Goal: Answer question/provide support: Share knowledge or assist other users

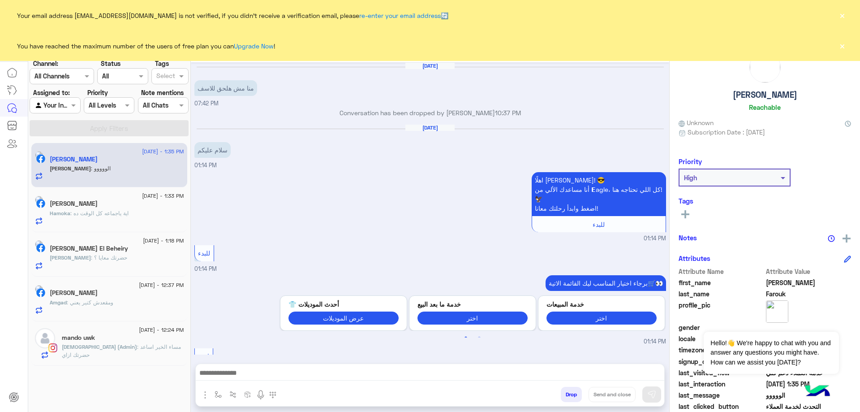
scroll to position [747, 0]
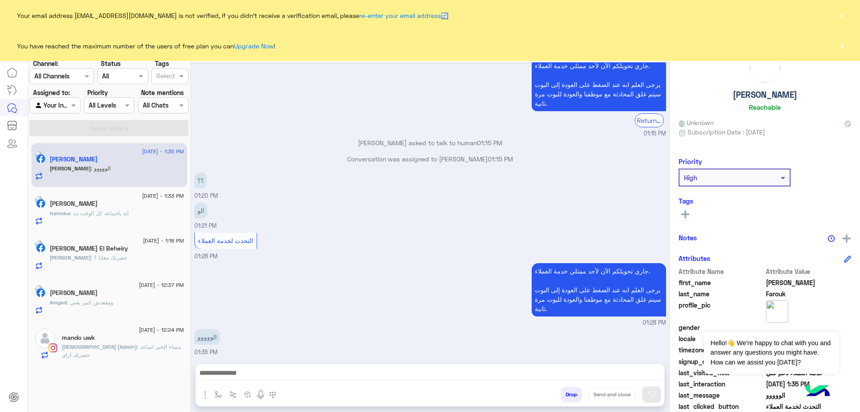
click at [845, 45] on button "×" at bounding box center [841, 45] width 9 height 9
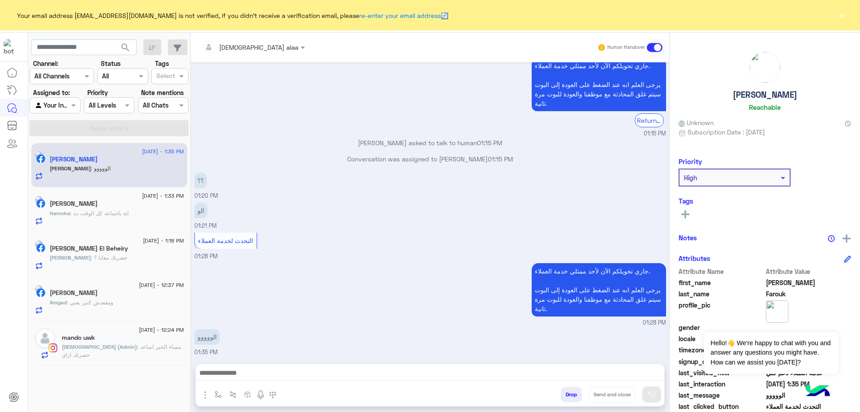
click at [842, 18] on button "×" at bounding box center [841, 15] width 9 height 9
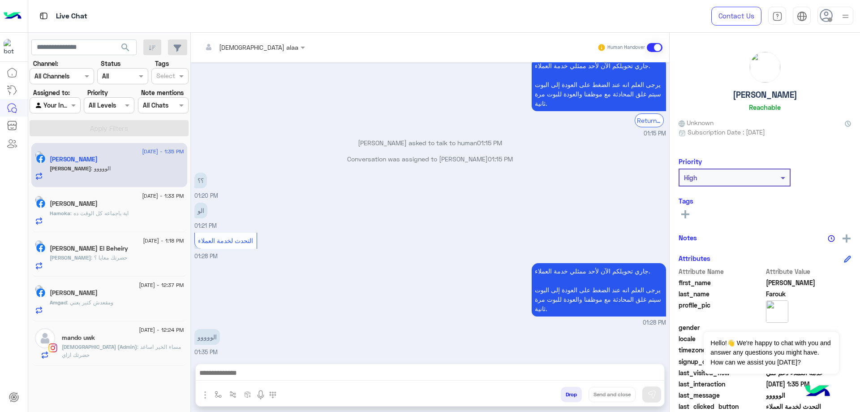
click at [827, 17] on icon at bounding box center [825, 15] width 13 height 13
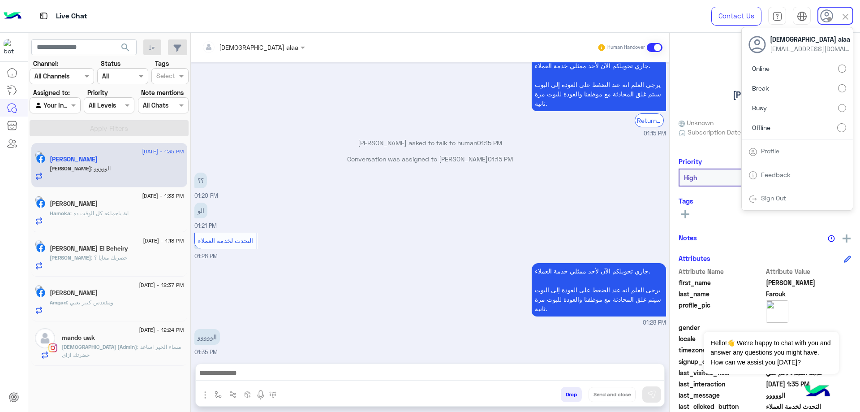
click at [821, 67] on label "Online" at bounding box center [797, 68] width 98 height 16
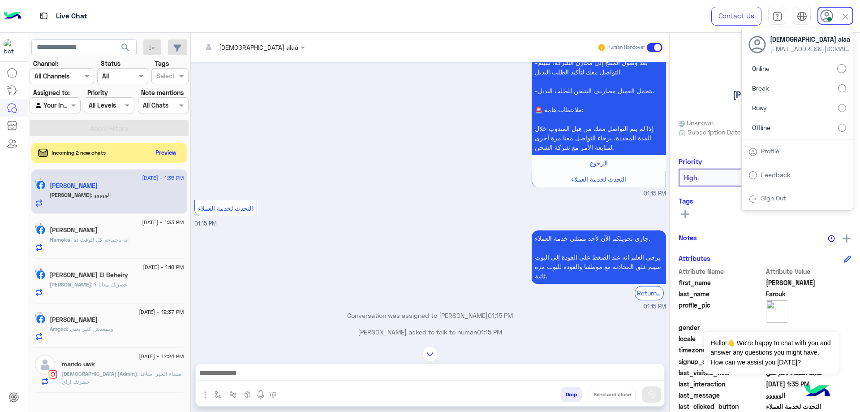
scroll to position [1561, 0]
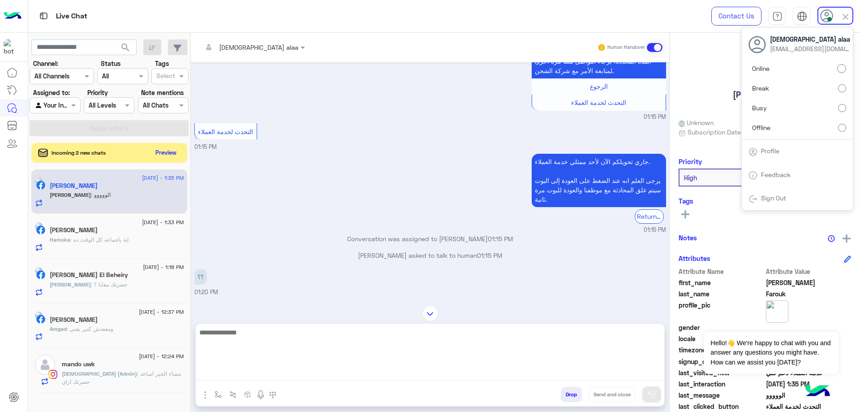
click at [345, 377] on textarea at bounding box center [430, 353] width 468 height 54
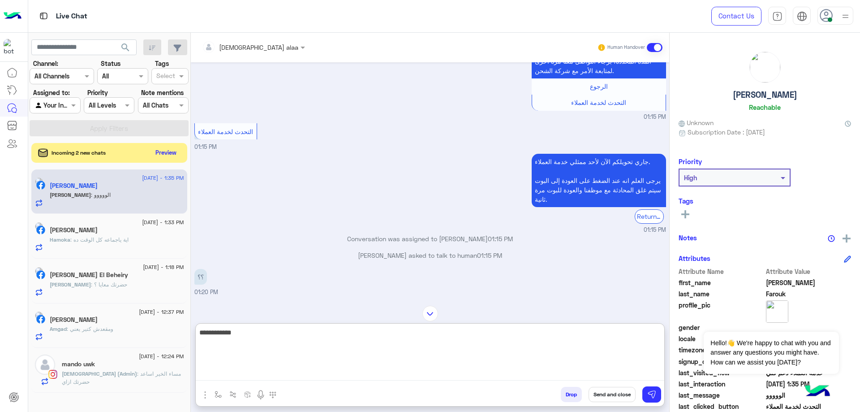
type textarea "**********"
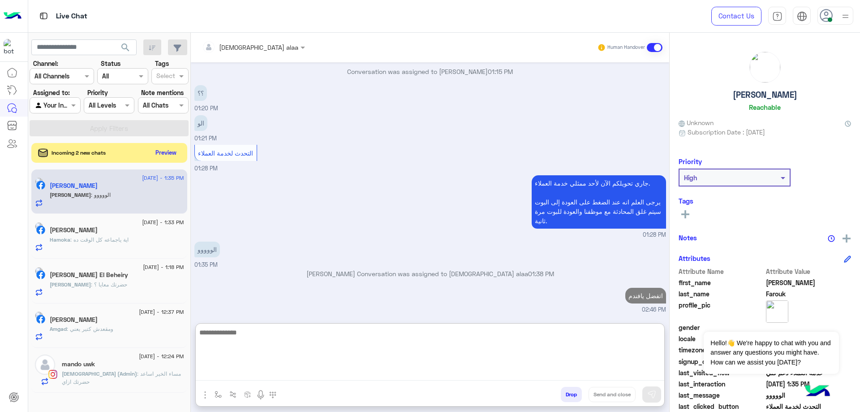
scroll to position [1725, 0]
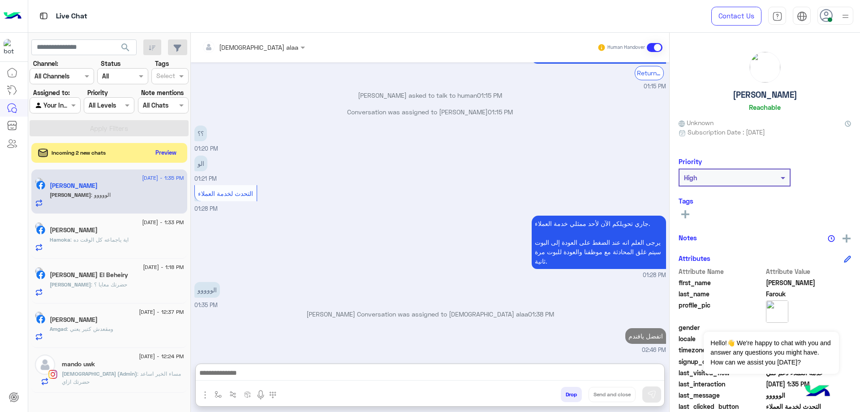
click at [109, 365] on div "mando uwk" at bounding box center [123, 364] width 122 height 9
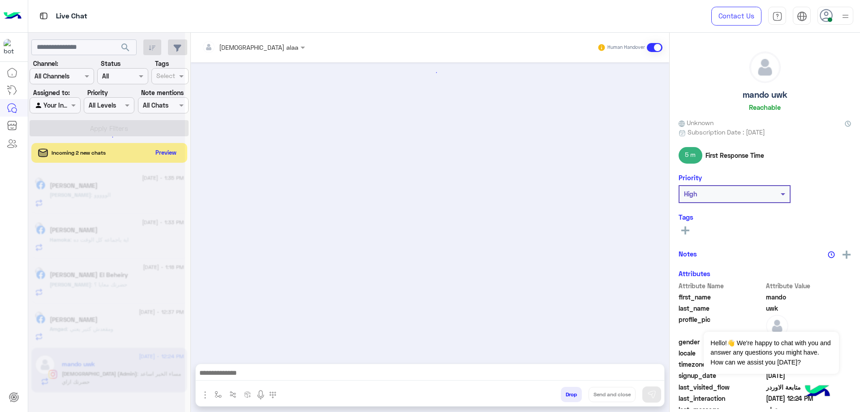
scroll to position [594, 0]
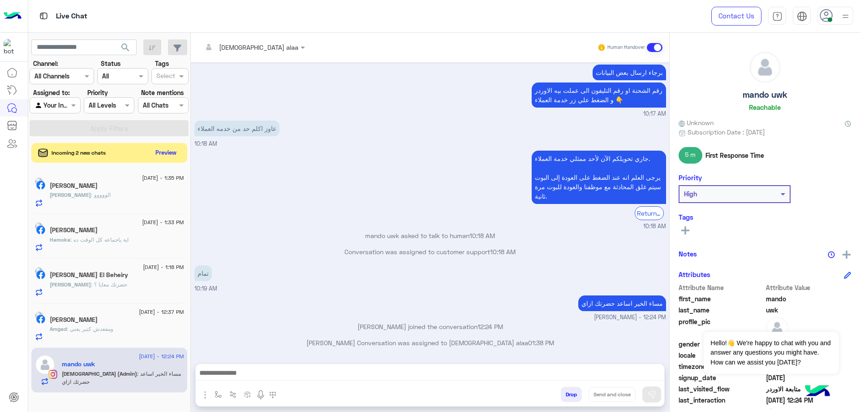
click at [127, 323] on div "[PERSON_NAME]" at bounding box center [117, 320] width 134 height 9
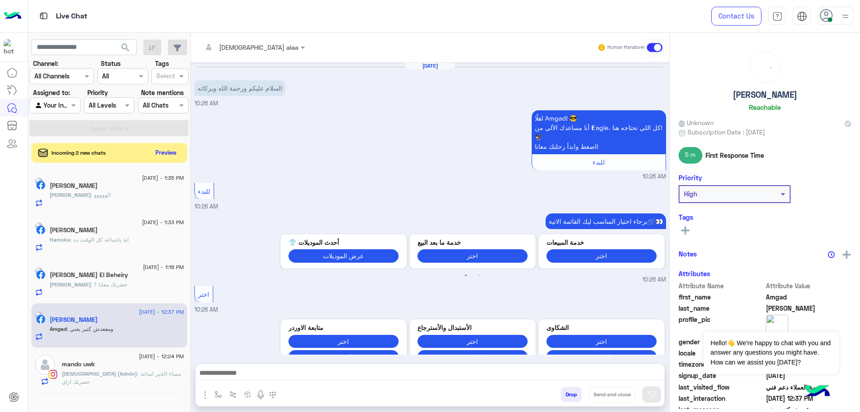
scroll to position [458, 0]
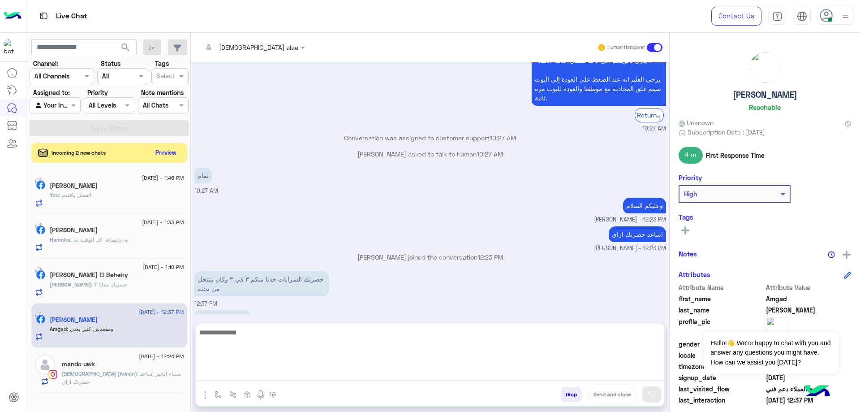
click at [338, 372] on textarea at bounding box center [430, 353] width 468 height 54
type textarea "**********"
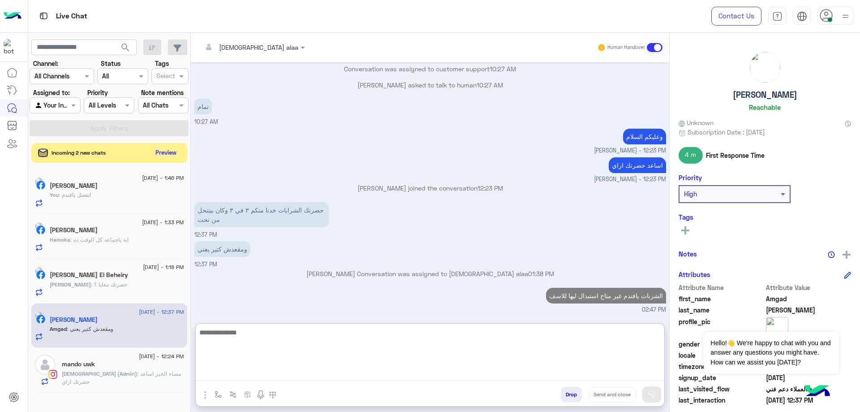
scroll to position [543, 0]
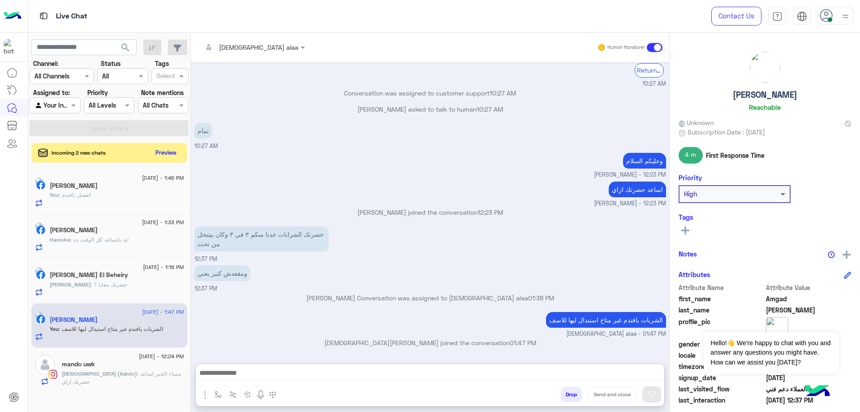
click at [113, 292] on div "Mahmoud : حضرتك معايا ؟" at bounding box center [117, 288] width 134 height 16
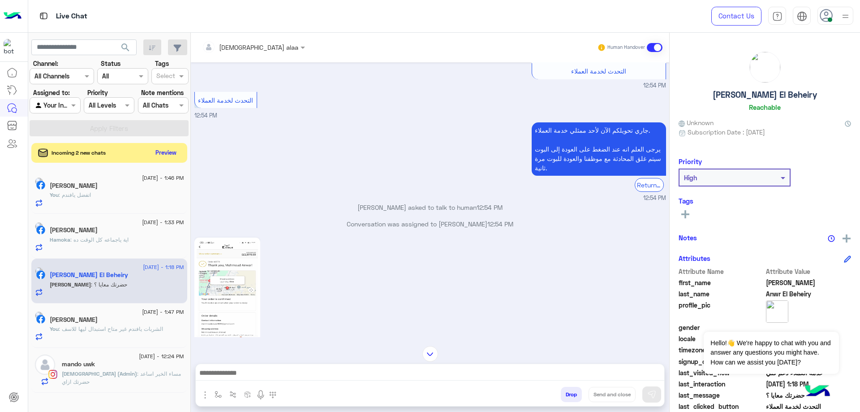
scroll to position [734, 0]
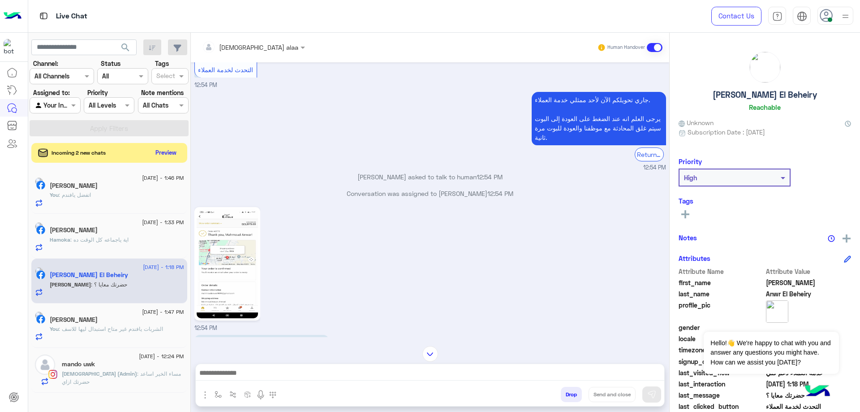
click at [240, 298] on div "12:54 PM" at bounding box center [430, 269] width 472 height 128
click at [239, 267] on img at bounding box center [227, 263] width 61 height 109
click at [252, 217] on img at bounding box center [227, 263] width 61 height 109
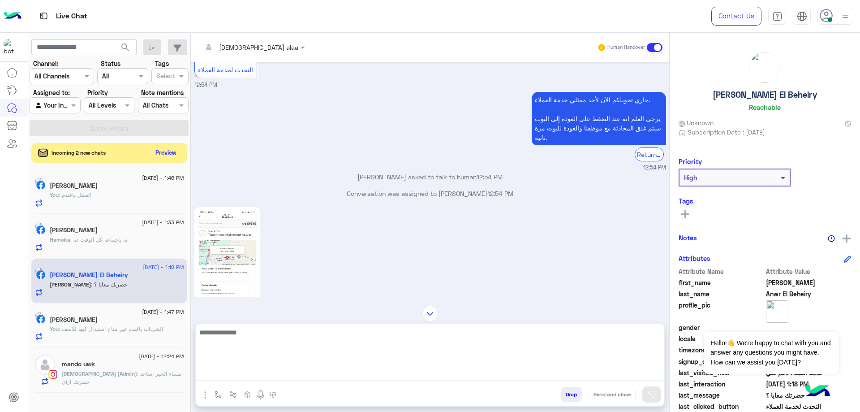
click at [328, 369] on textarea at bounding box center [430, 353] width 468 height 54
paste textarea "**********"
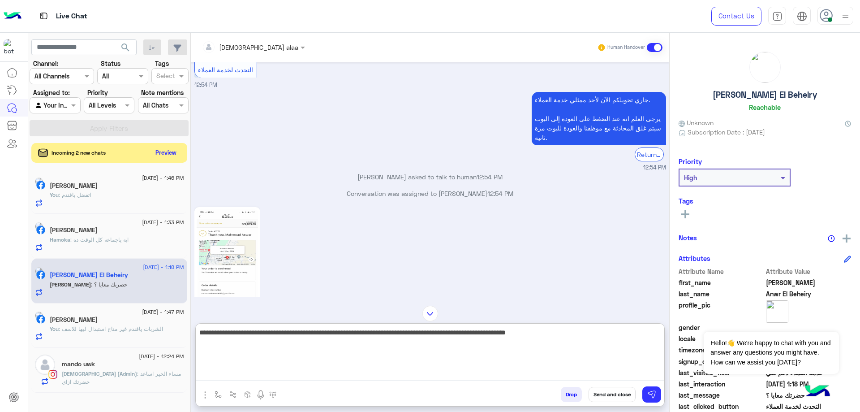
type textarea "**********"
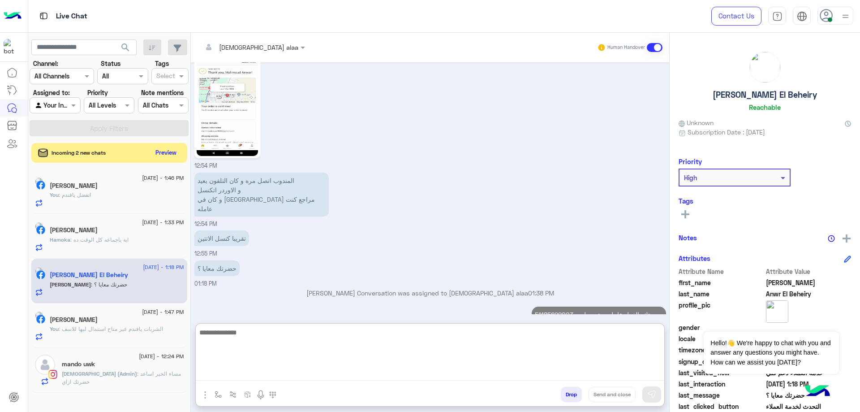
scroll to position [913, 0]
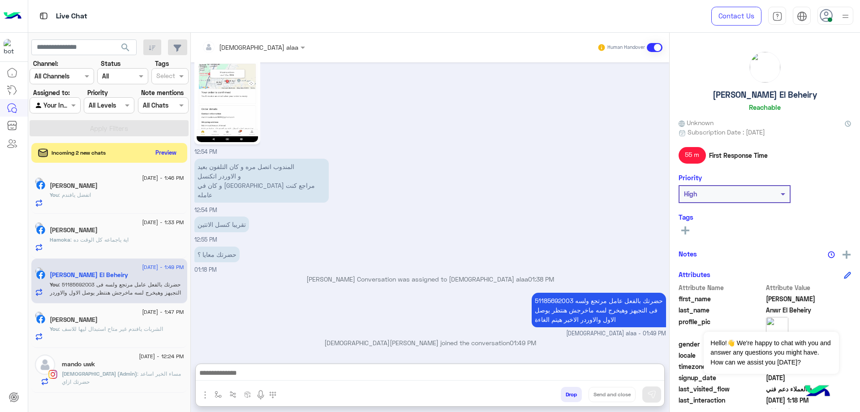
click at [129, 238] on span ": اية ياجماعه كل الوقت ده" at bounding box center [99, 239] width 58 height 7
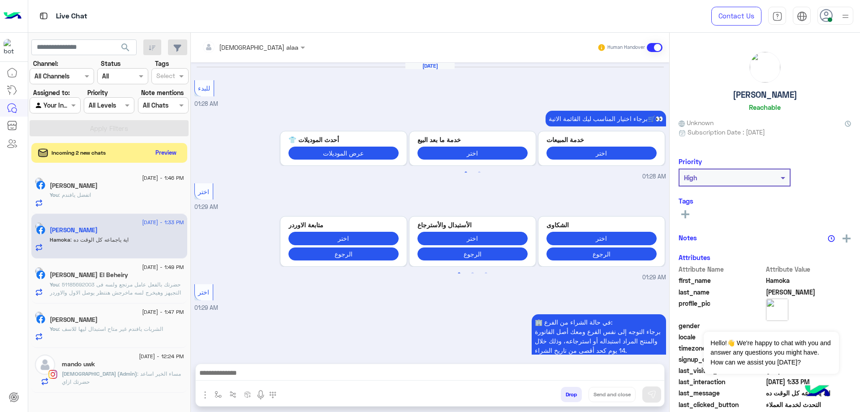
scroll to position [1129, 0]
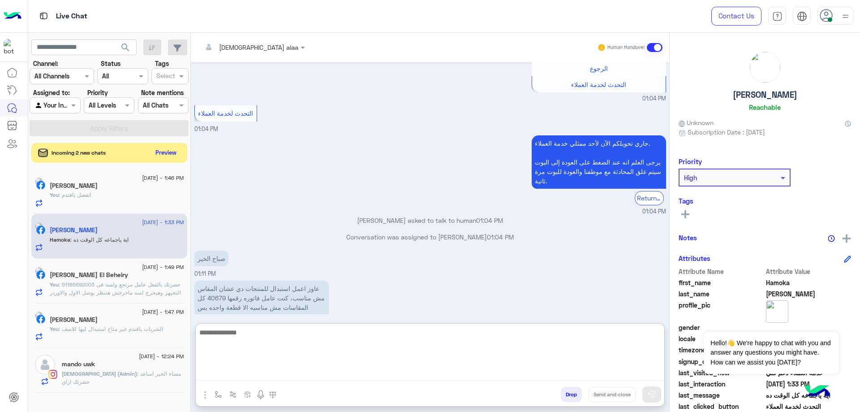
click at [309, 375] on textarea at bounding box center [430, 353] width 468 height 54
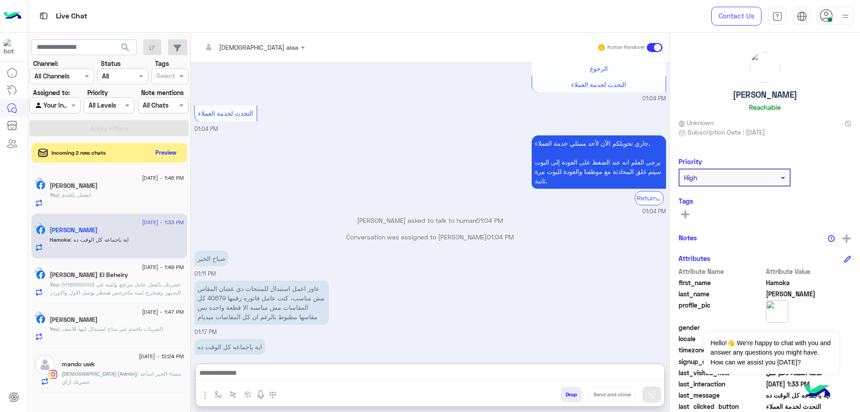
click at [203, 280] on p "عاوز اعمل استبدال للمنتجات دي عشان المقاس مش مناسب، كنت عامل فاتوره رقمها 40679…" at bounding box center [261, 302] width 134 height 44
copy p "40679"
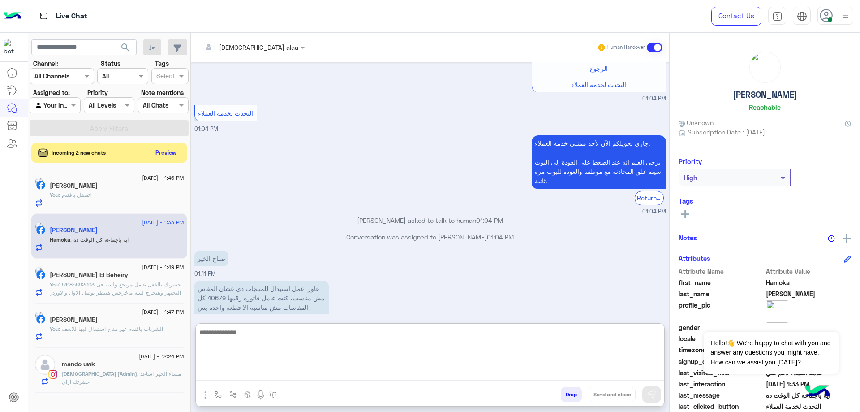
click at [347, 378] on textarea at bounding box center [430, 353] width 468 height 54
type textarea "**********"
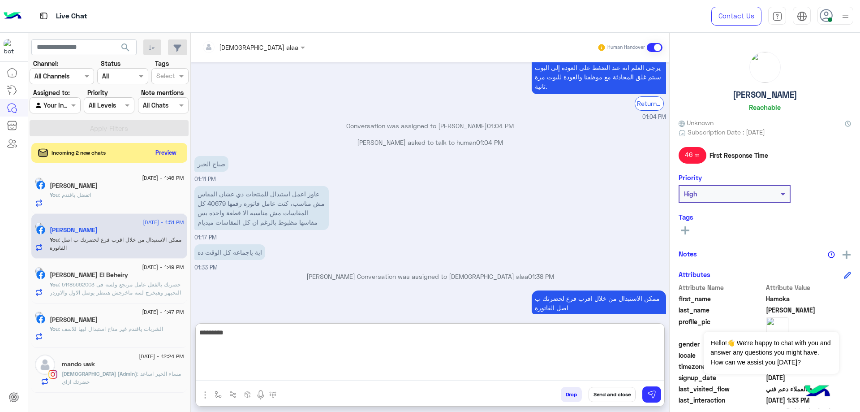
type textarea "*********"
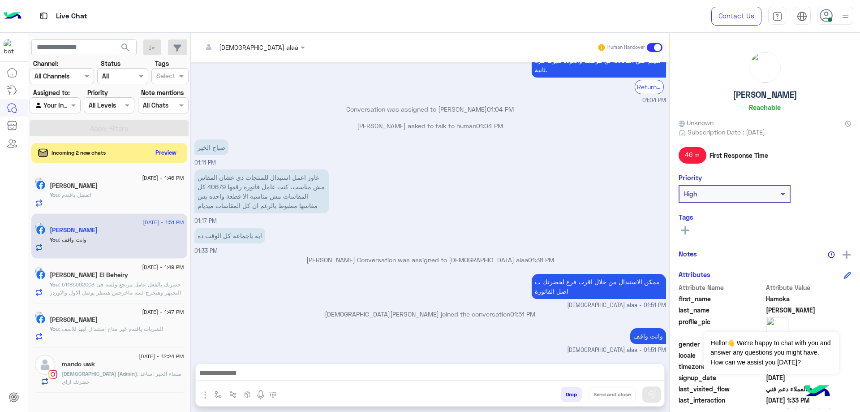
click at [90, 198] on span ": اتفضل يافندم" at bounding box center [75, 194] width 32 height 7
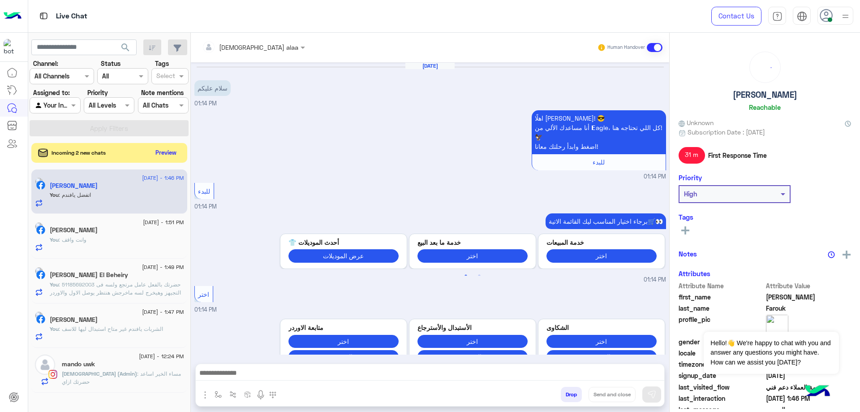
scroll to position [730, 0]
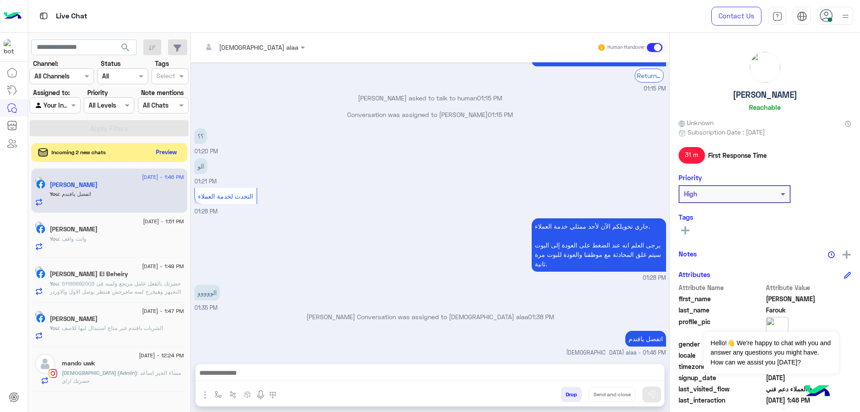
click at [161, 150] on button "Preview" at bounding box center [167, 152] width 28 height 12
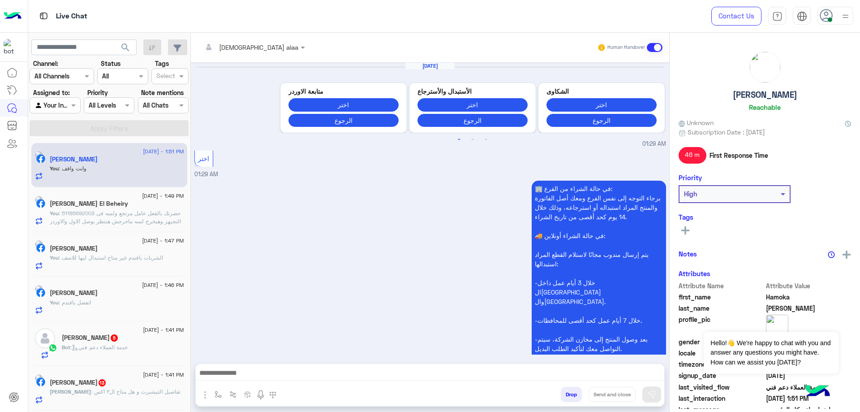
scroll to position [1078, 0]
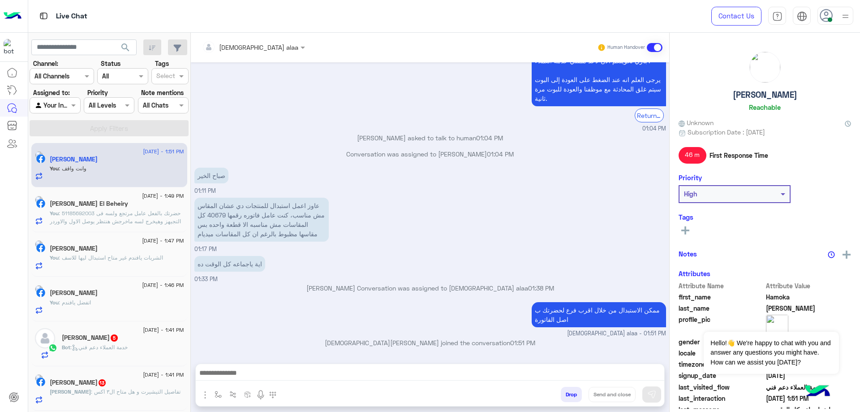
click at [140, 211] on span ": 51185692003 حضرتك بالفعل عامل مرتجع ولسه فى التجيهز وهيخرج لسه ماخرجش هنتظر ي…" at bounding box center [115, 221] width 131 height 23
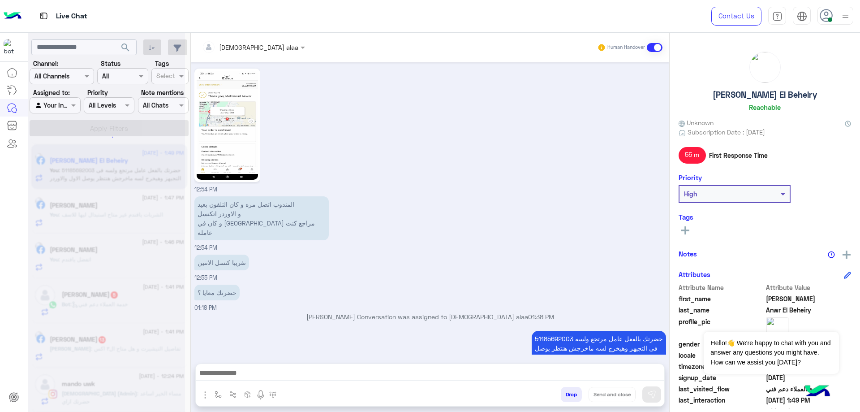
scroll to position [4, 0]
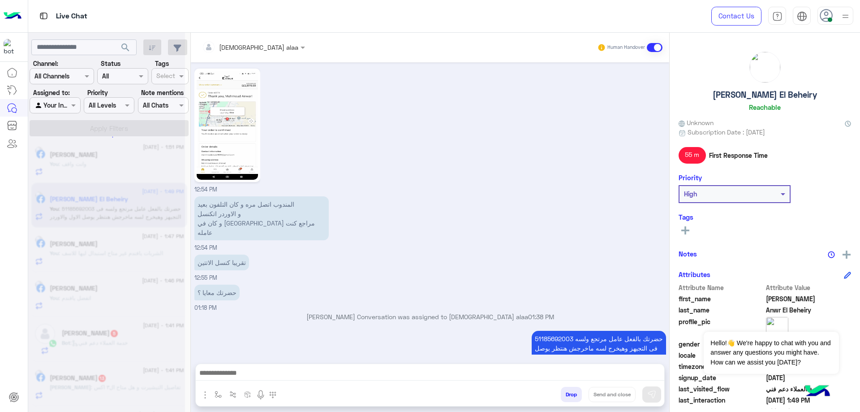
click at [137, 302] on div "You : اتفضل يافندم" at bounding box center [117, 302] width 134 height 16
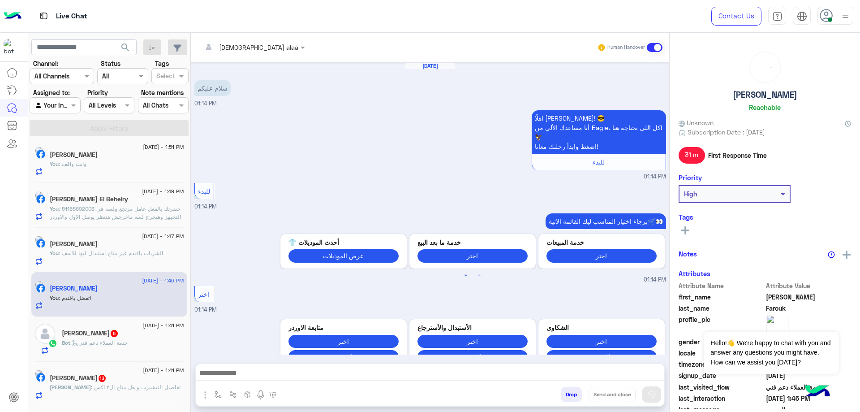
scroll to position [730, 0]
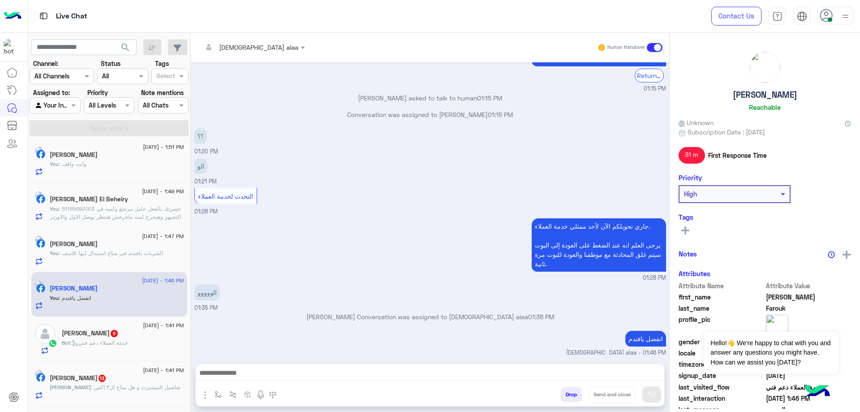
click at [143, 322] on span "[DATE] - 1:41 PM" at bounding box center [163, 325] width 41 height 8
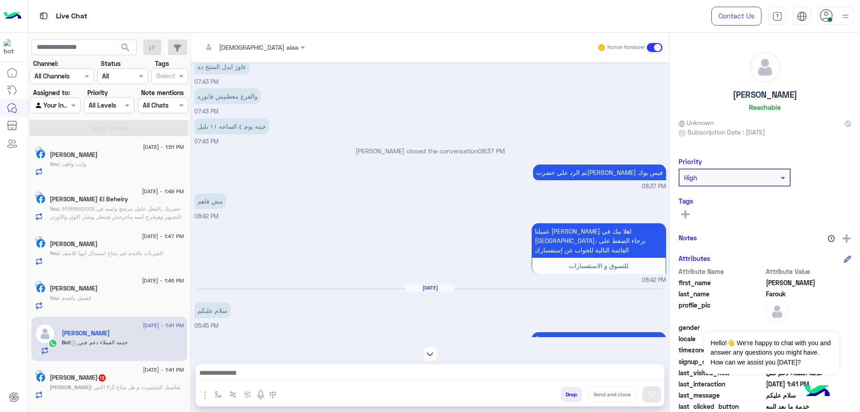
scroll to position [513, 0]
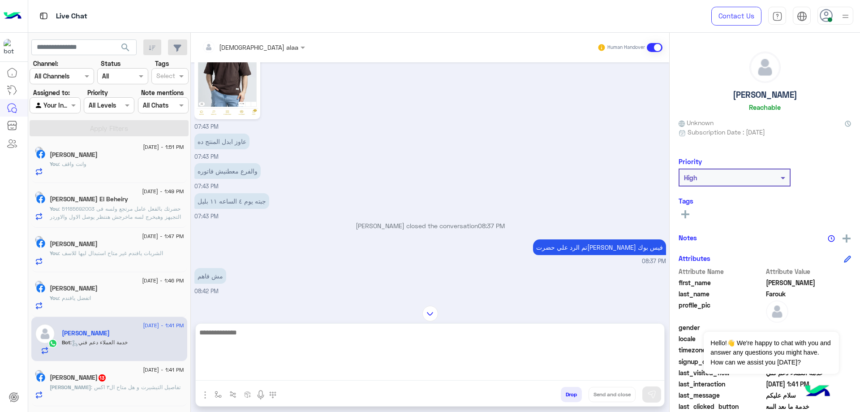
click at [297, 373] on textarea at bounding box center [430, 353] width 468 height 54
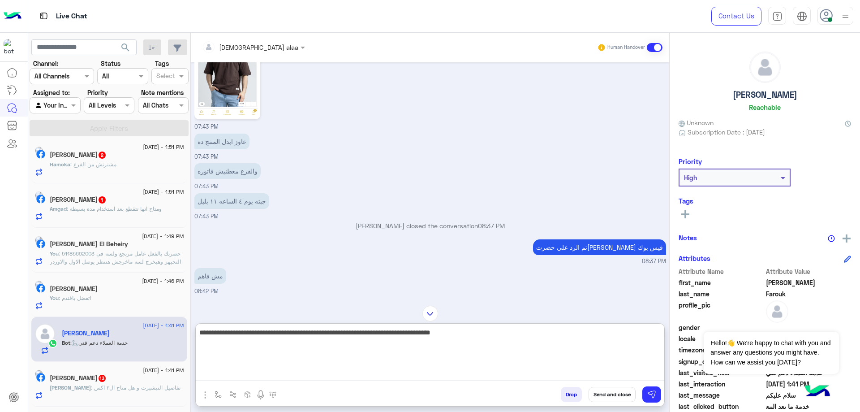
type textarea "**********"
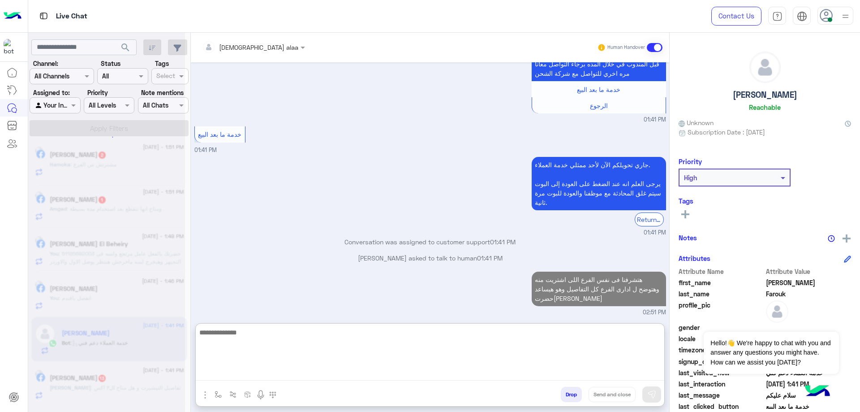
scroll to position [1816, 0]
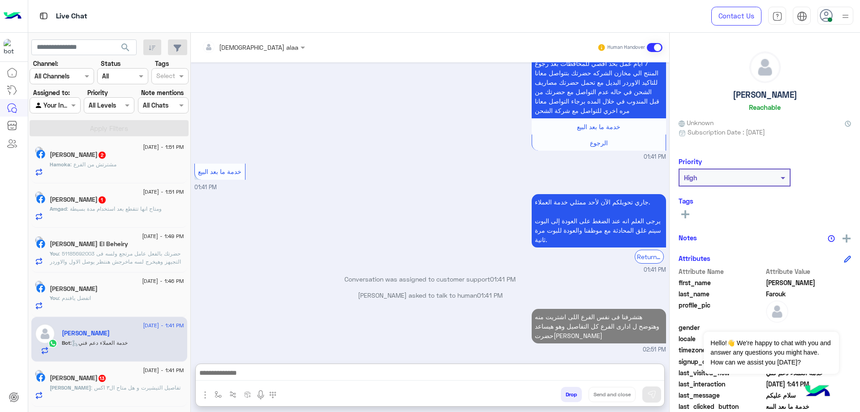
click at [135, 212] on p "Amgad : ومتاح انها تتقطع بعد استخدام مدة بسيطة" at bounding box center [106, 209] width 112 height 8
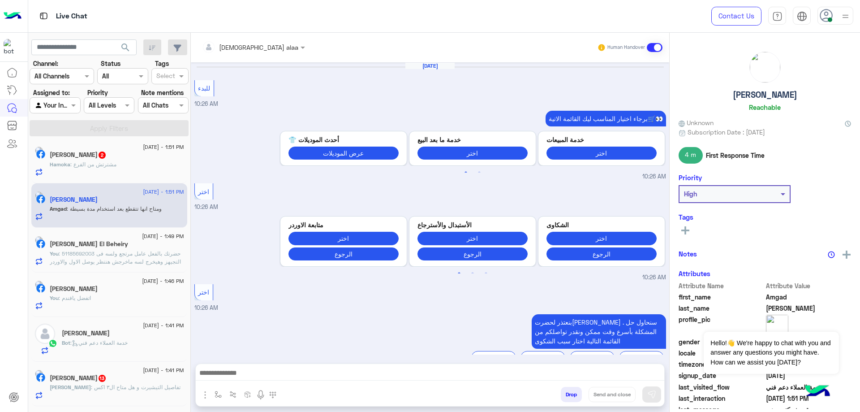
scroll to position [430, 0]
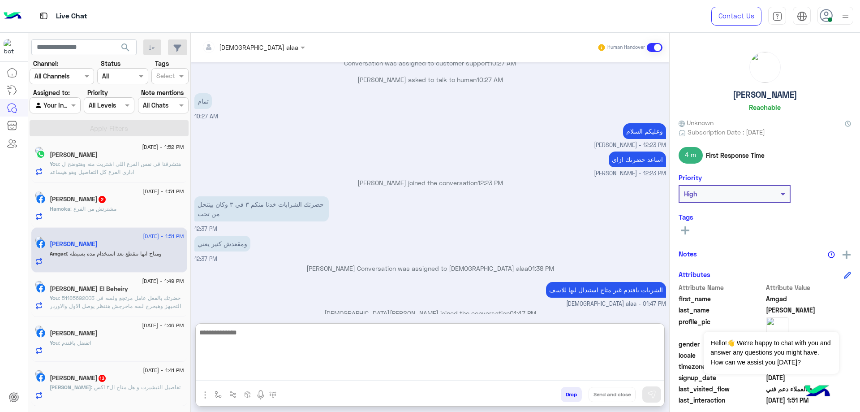
click at [287, 372] on textarea at bounding box center [430, 353] width 468 height 54
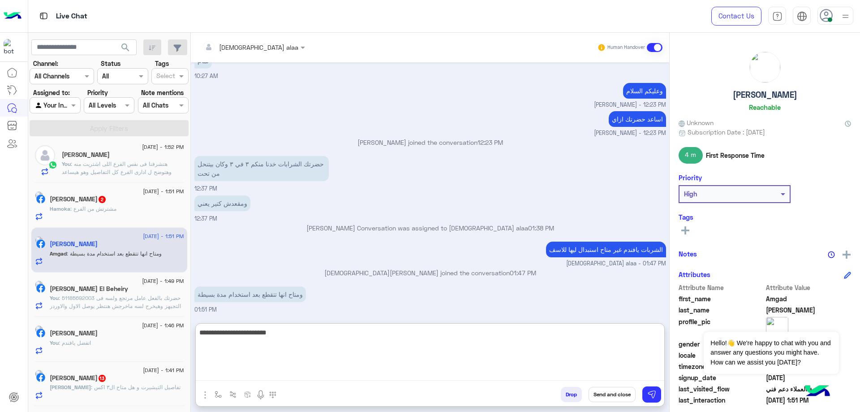
type textarea "**********"
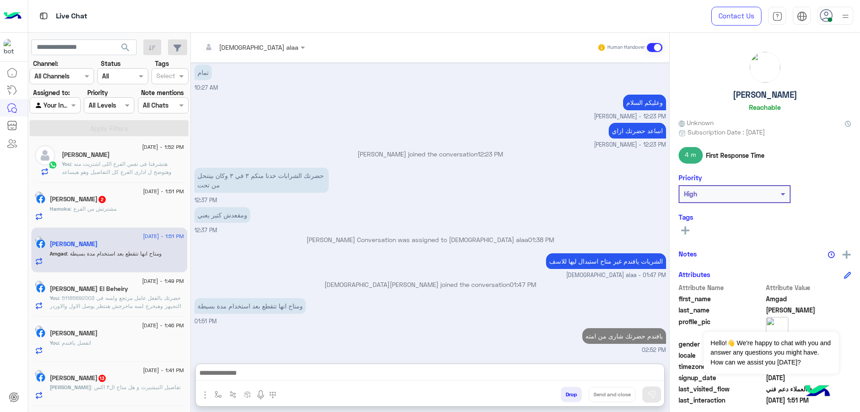
click at [110, 398] on div "[PERSON_NAME] : تفاصيل التيشيرت و هل متاح ال٣ اكس" at bounding box center [117, 391] width 134 height 16
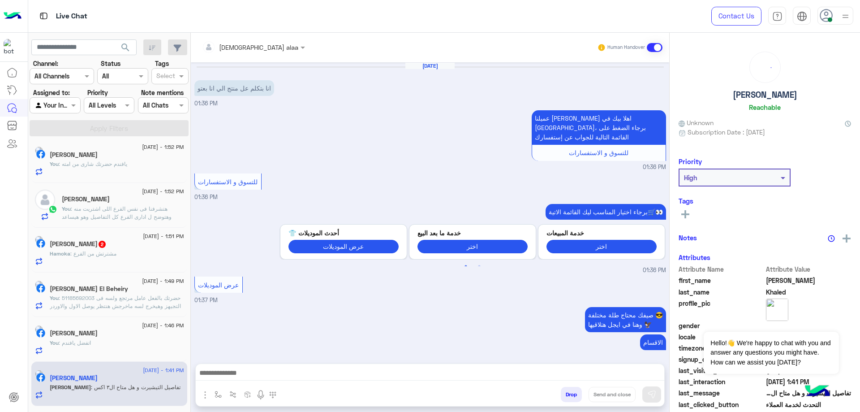
scroll to position [1062, 0]
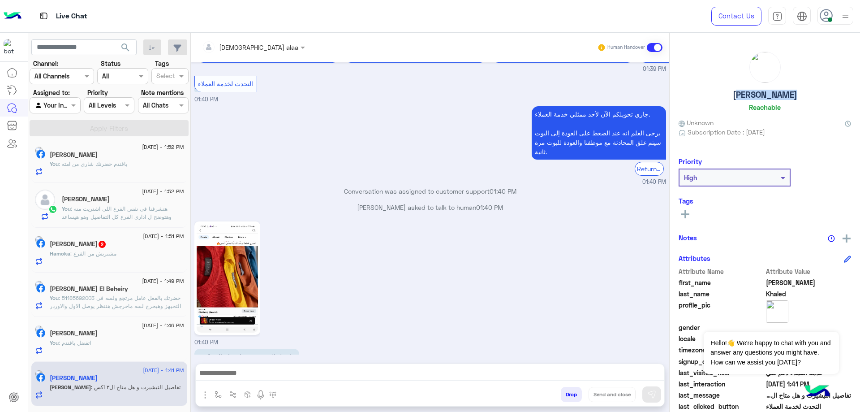
drag, startPoint x: 732, startPoint y: 93, endPoint x: 798, endPoint y: 99, distance: 65.7
click at [798, 99] on div "[PERSON_NAME] Reachable" at bounding box center [764, 82] width 172 height 63
copy h5 "[PERSON_NAME]"
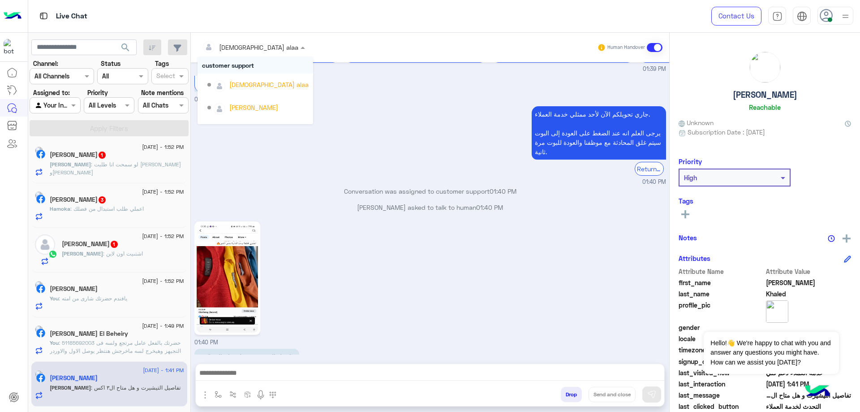
click at [225, 51] on div "[DEMOGRAPHIC_DATA] alaa" at bounding box center [258, 47] width 79 height 9
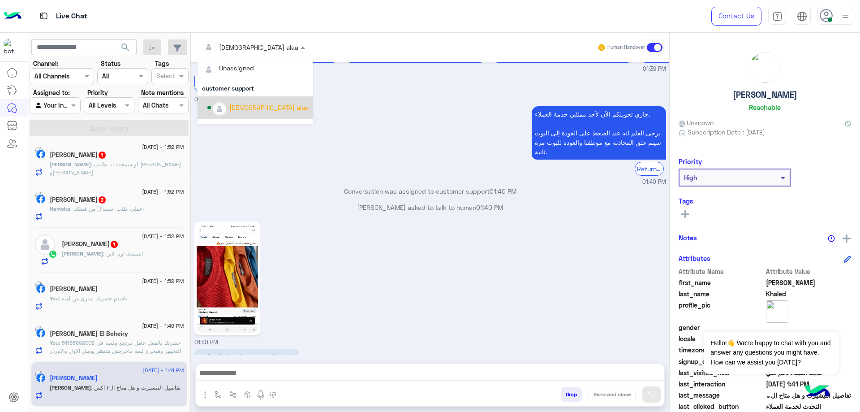
scroll to position [75, 0]
click at [247, 113] on div "[PERSON_NAME]" at bounding box center [253, 117] width 49 height 9
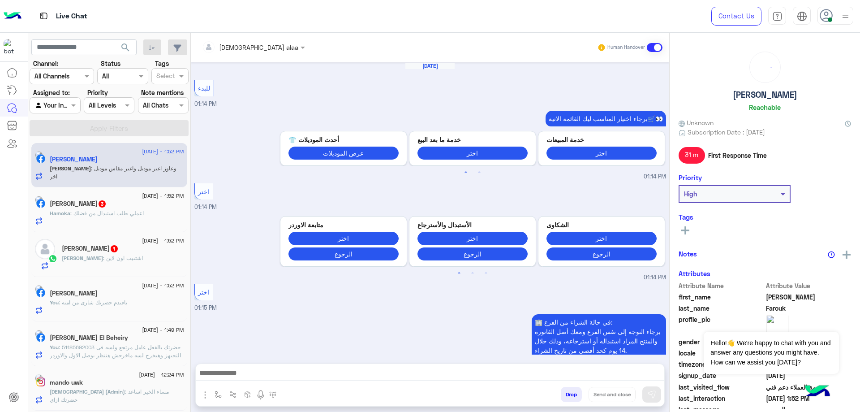
scroll to position [687, 0]
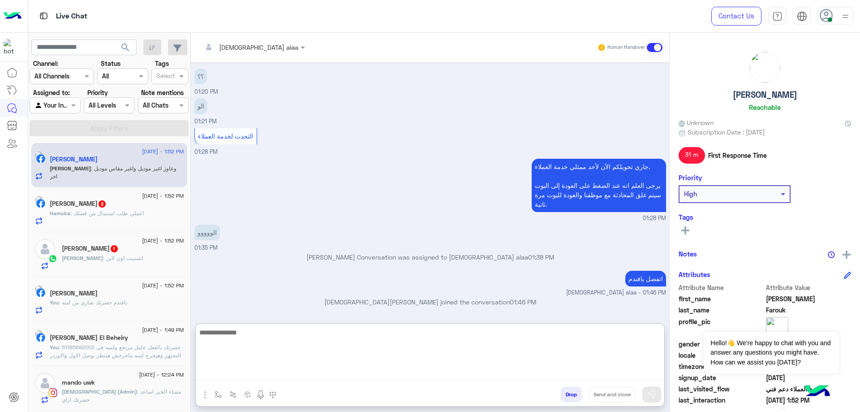
click at [317, 372] on textarea at bounding box center [430, 353] width 468 height 54
type textarea "**********"
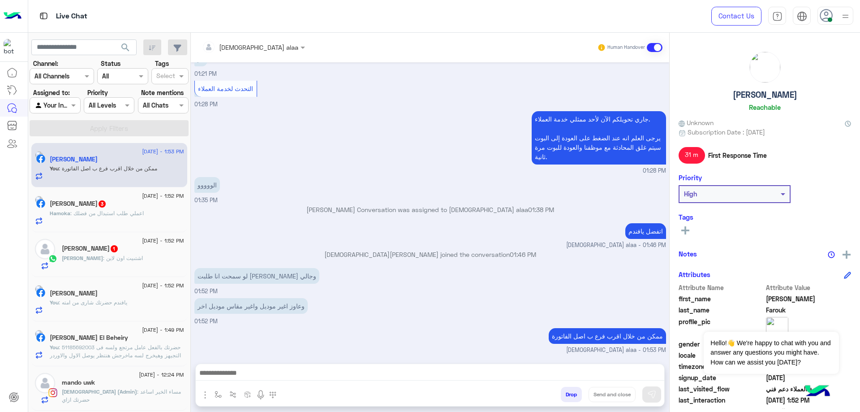
click at [142, 244] on span "[DATE] - 1:52 PM" at bounding box center [163, 240] width 42 height 8
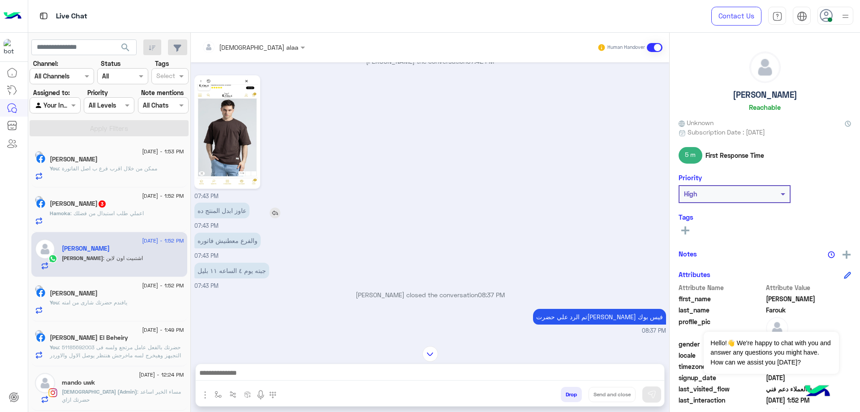
scroll to position [176, 0]
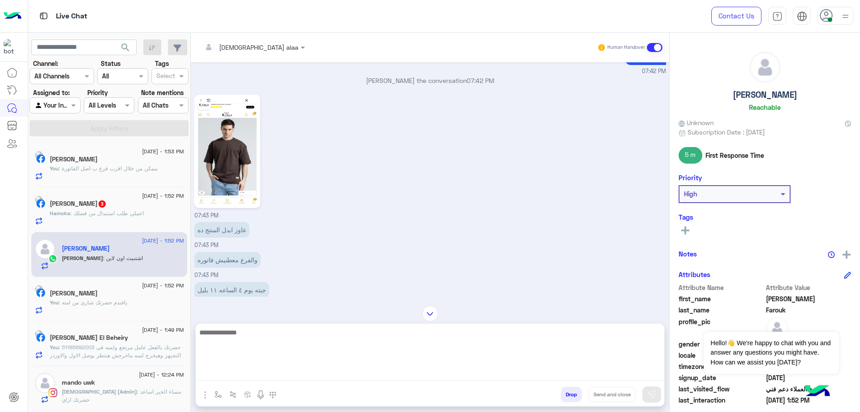
click at [311, 374] on textarea at bounding box center [430, 353] width 468 height 54
type textarea "**********"
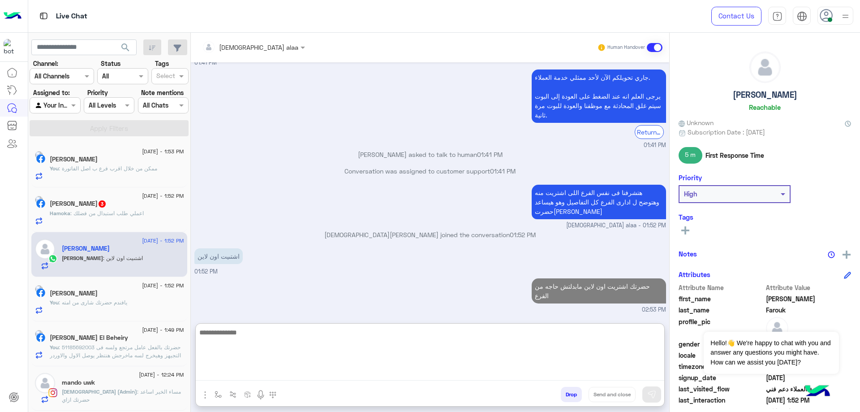
scroll to position [1638, 0]
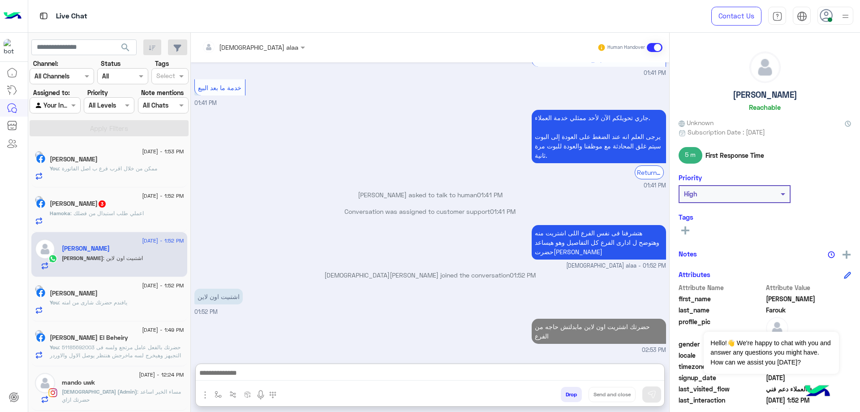
click at [123, 218] on div "[PERSON_NAME] : اعملي طلب استبدال من فضلك" at bounding box center [117, 217] width 134 height 16
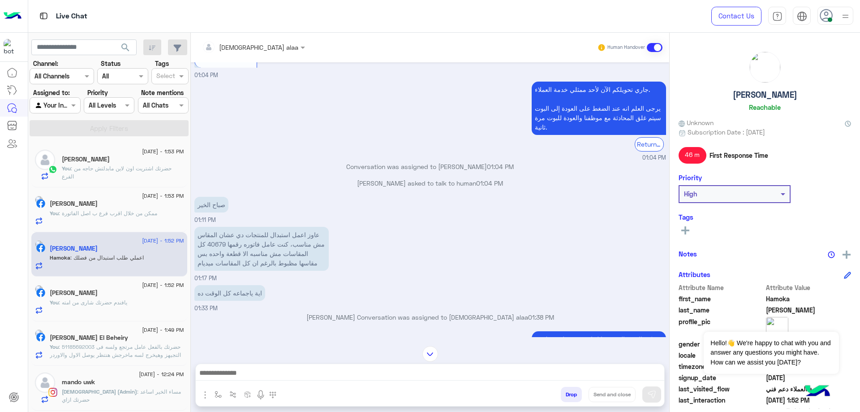
scroll to position [641, 0]
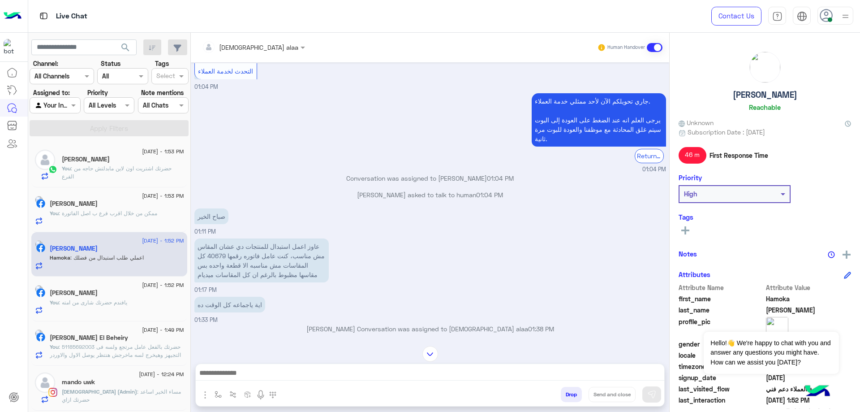
click at [209, 249] on p "عاوز اعمل استبدال للمنتجات دي عشان المقاس مش مناسب، كنت عامل فاتوره رقمها 40679…" at bounding box center [261, 260] width 134 height 44
copy p "40679"
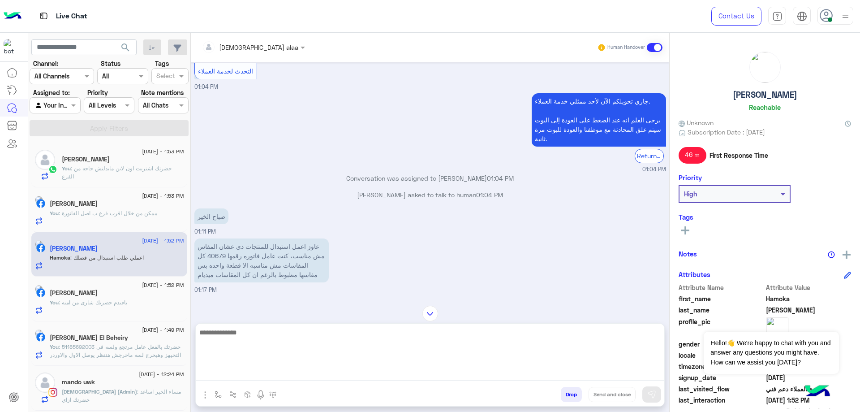
click at [348, 369] on textarea at bounding box center [430, 353] width 468 height 54
type textarea "**********"
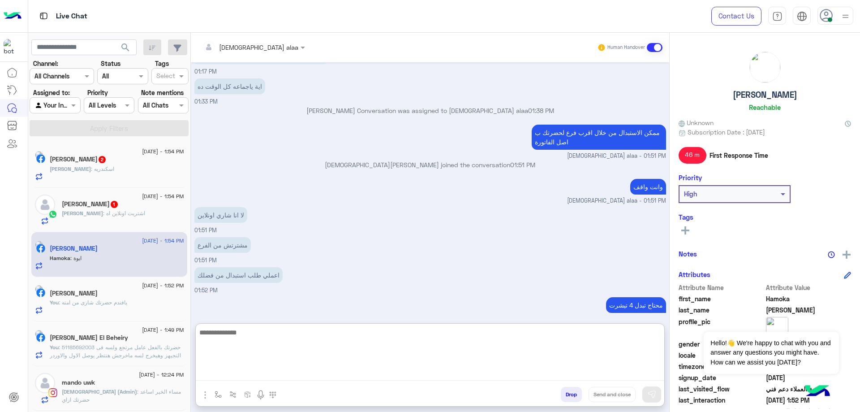
scroll to position [859, 0]
click at [296, 334] on textarea at bounding box center [430, 353] width 468 height 54
paste textarea "**********"
type textarea "**********"
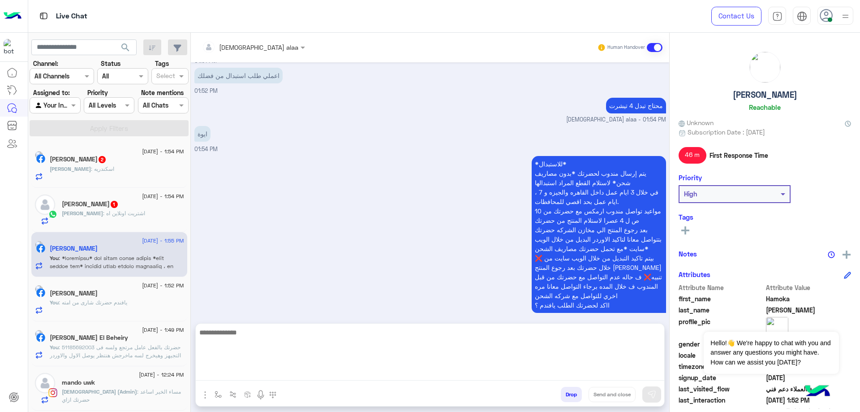
click at [103, 166] on div "[PERSON_NAME] : [PERSON_NAME]" at bounding box center [117, 173] width 134 height 16
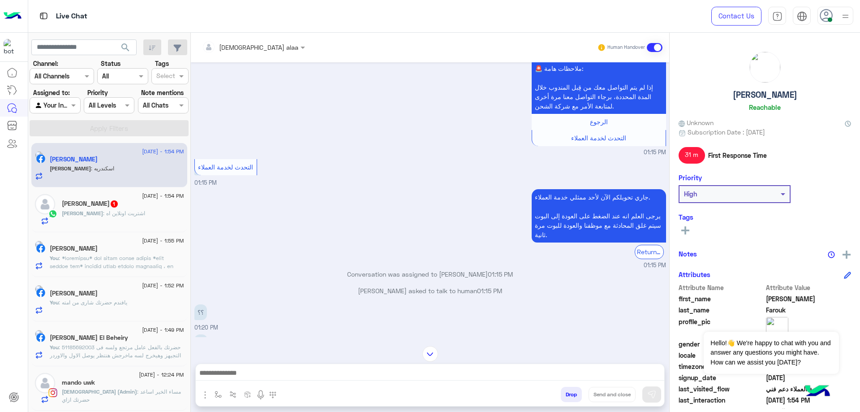
scroll to position [1304, 0]
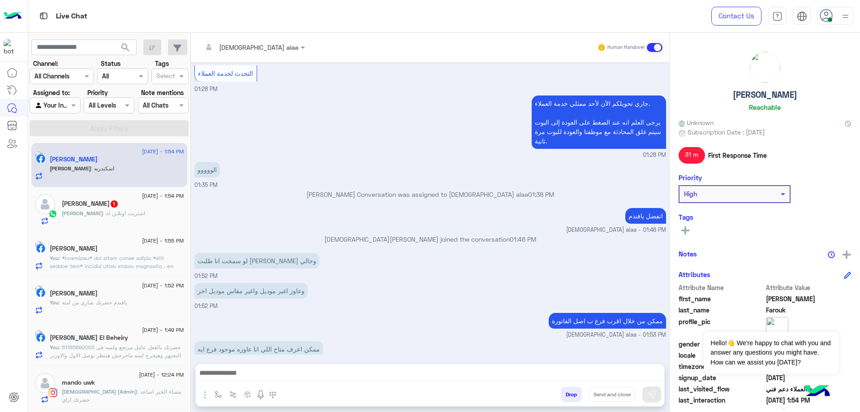
click at [363, 377] on textarea at bounding box center [430, 373] width 468 height 13
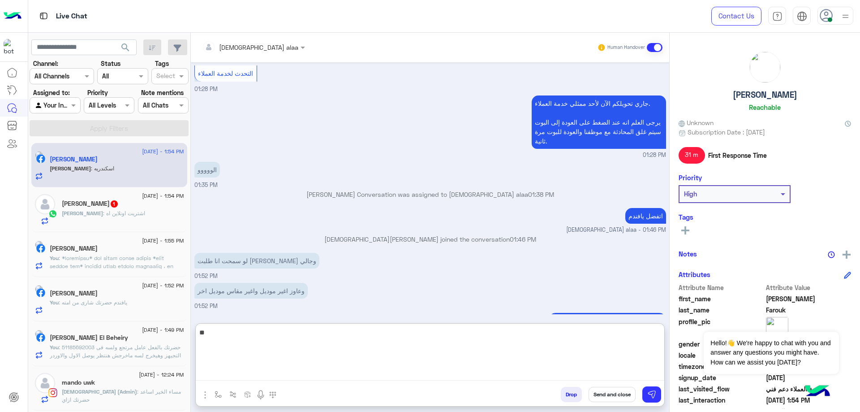
type textarea "*"
type textarea "**********"
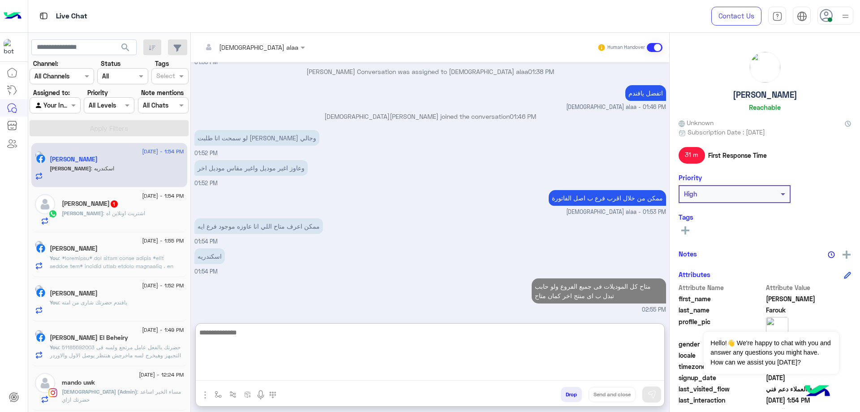
scroll to position [1408, 0]
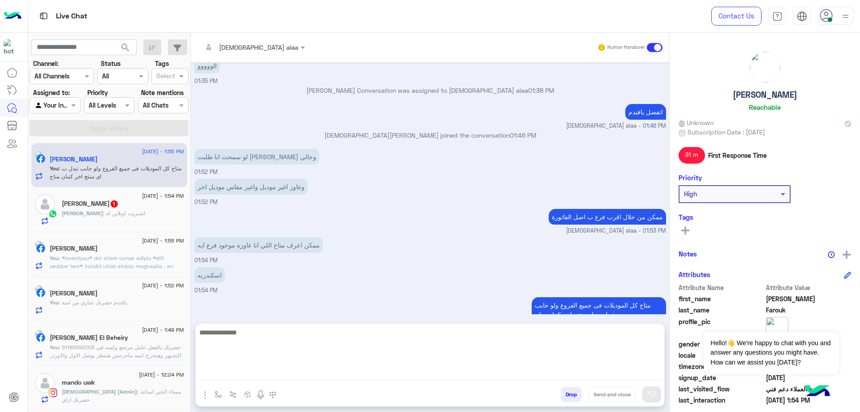
click at [115, 202] on div "[PERSON_NAME] 1" at bounding box center [123, 204] width 122 height 9
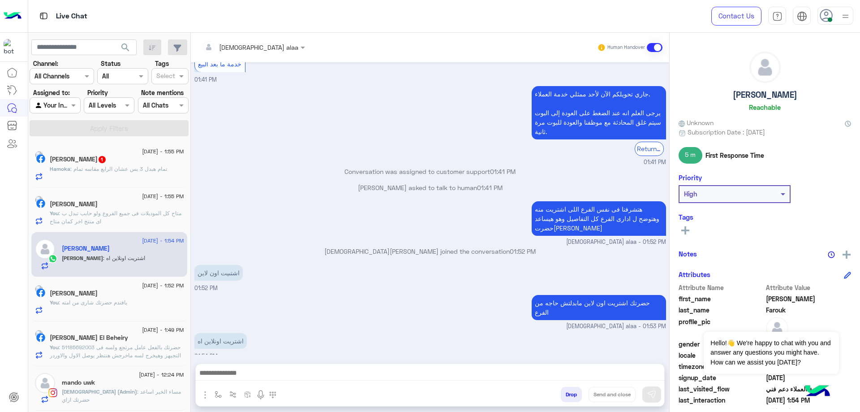
scroll to position [578, 0]
click at [364, 369] on textarea at bounding box center [430, 373] width 468 height 13
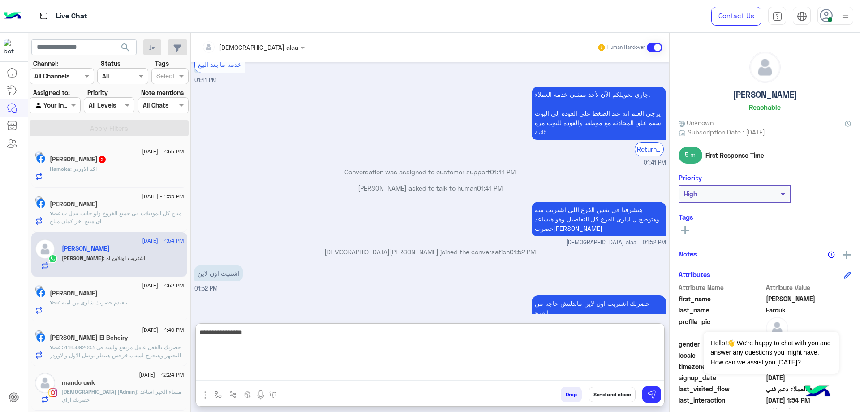
type textarea "**********"
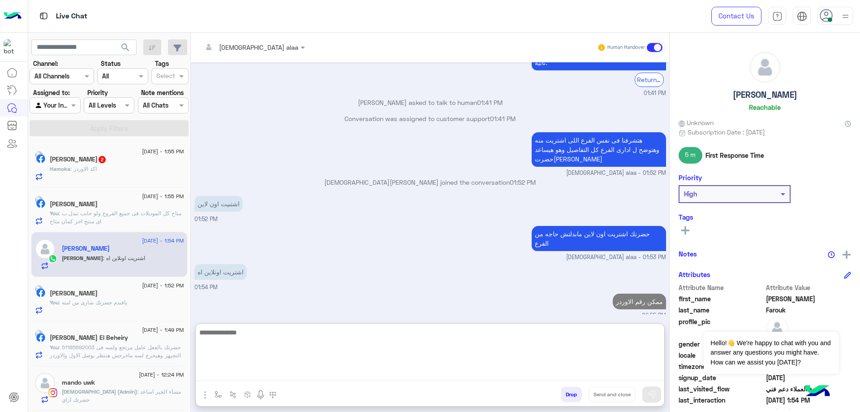
click at [103, 162] on h5 "[PERSON_NAME] 2" at bounding box center [78, 159] width 57 height 8
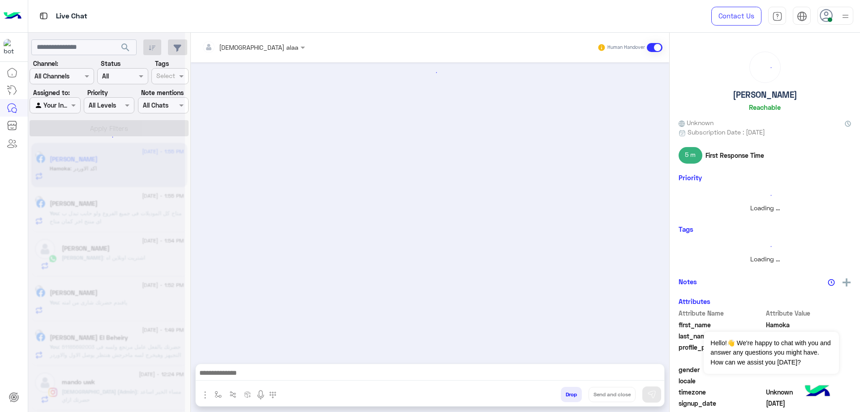
scroll to position [741, 0]
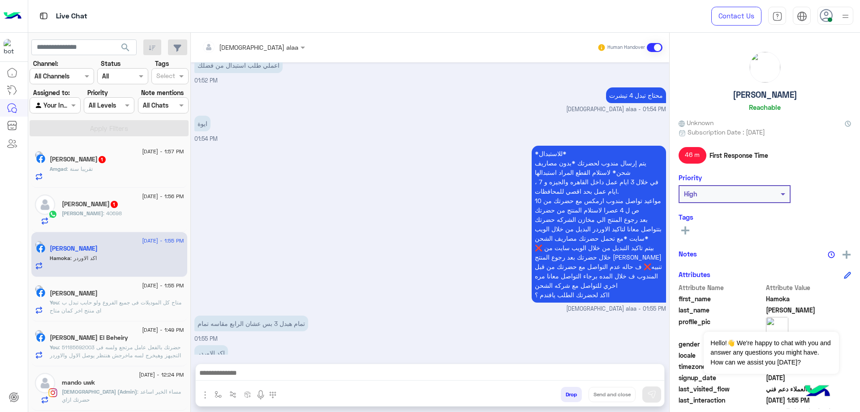
click at [302, 373] on textarea at bounding box center [430, 373] width 468 height 13
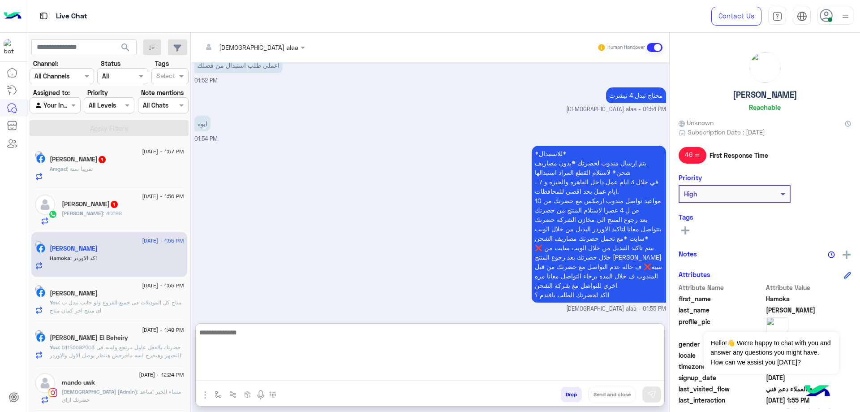
paste textarea "**********"
type textarea "**********"
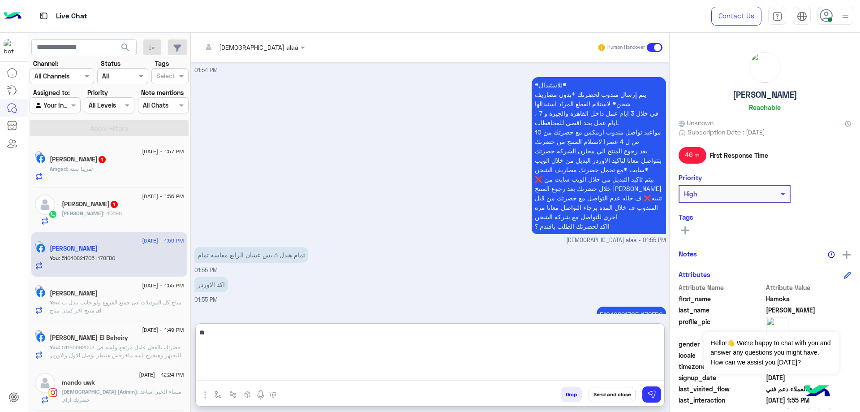
type textarea "*"
type textarea "**********"
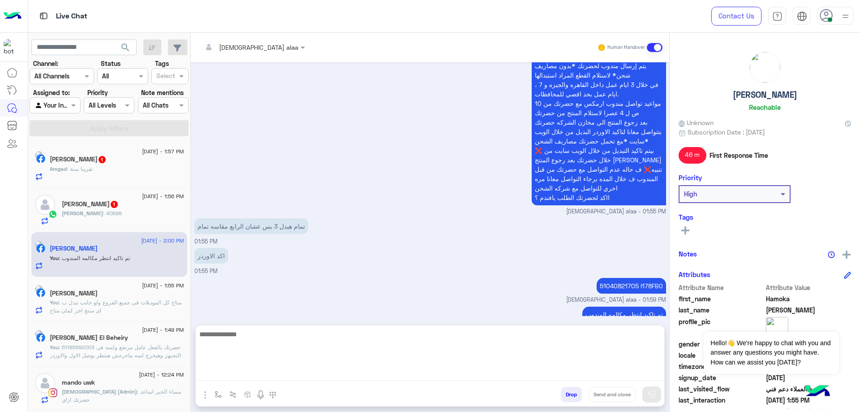
click at [118, 171] on div "Amgad : تقريبا سنة" at bounding box center [117, 173] width 134 height 16
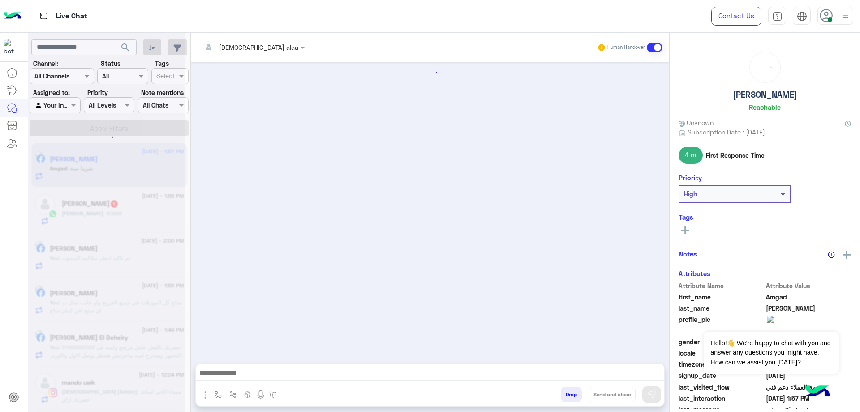
scroll to position [386, 0]
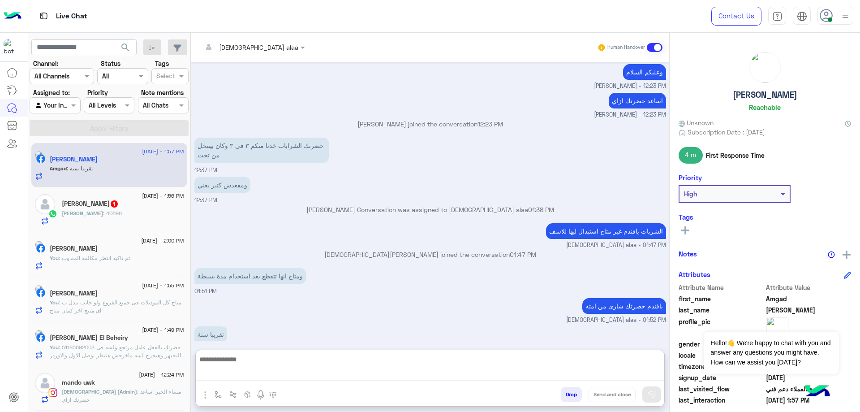
click at [292, 374] on textarea at bounding box center [430, 366] width 468 height 27
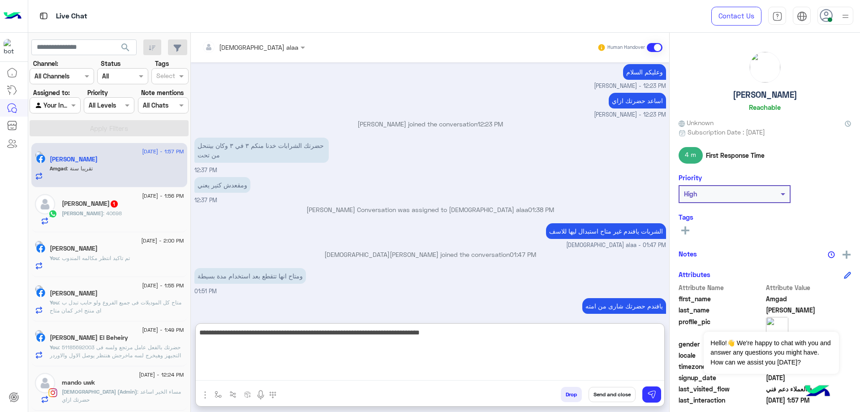
type textarea "**********"
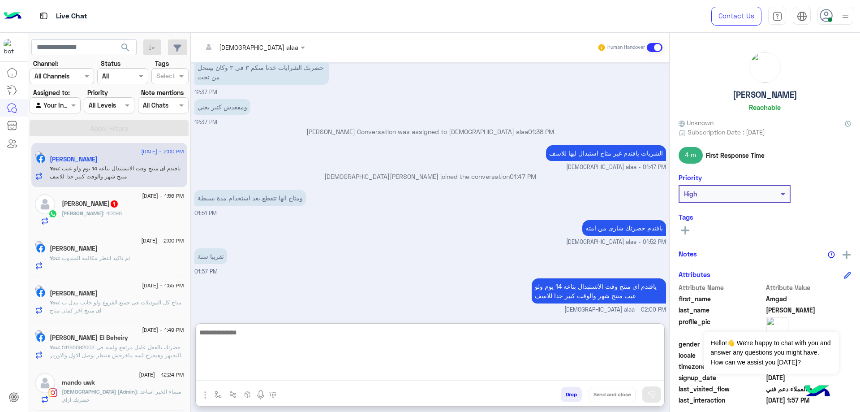
click at [129, 218] on div "[PERSON_NAME] : 40698" at bounding box center [123, 217] width 122 height 16
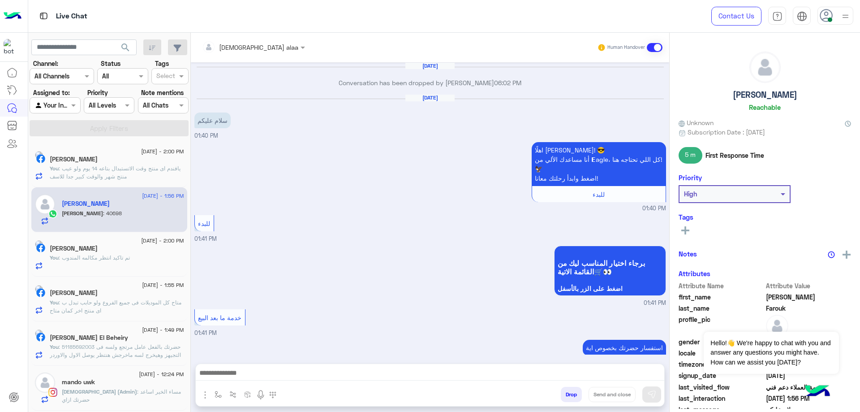
scroll to position [591, 0]
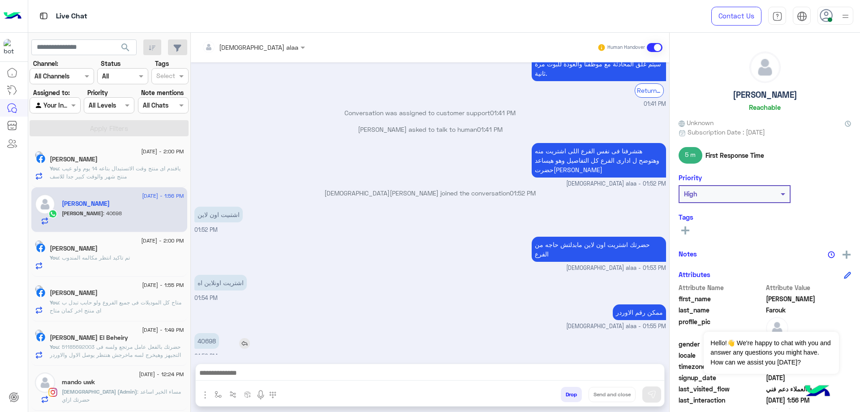
click at [204, 336] on p "40698" at bounding box center [206, 341] width 25 height 16
copy p "40698"
click at [333, 369] on textarea at bounding box center [430, 373] width 468 height 13
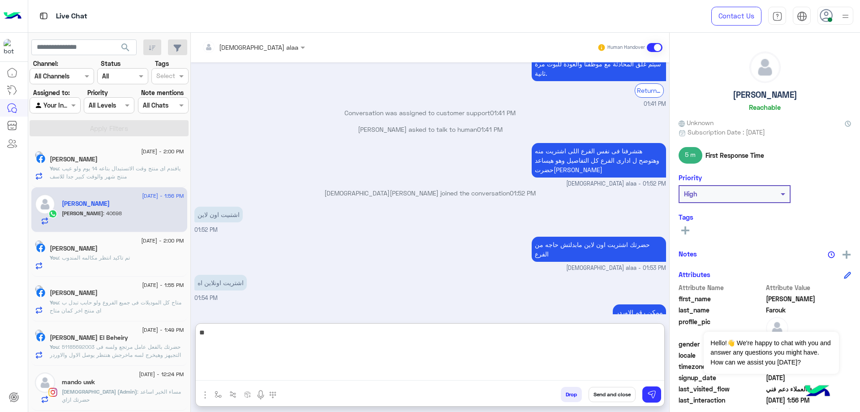
type textarea "*"
type textarea "**********"
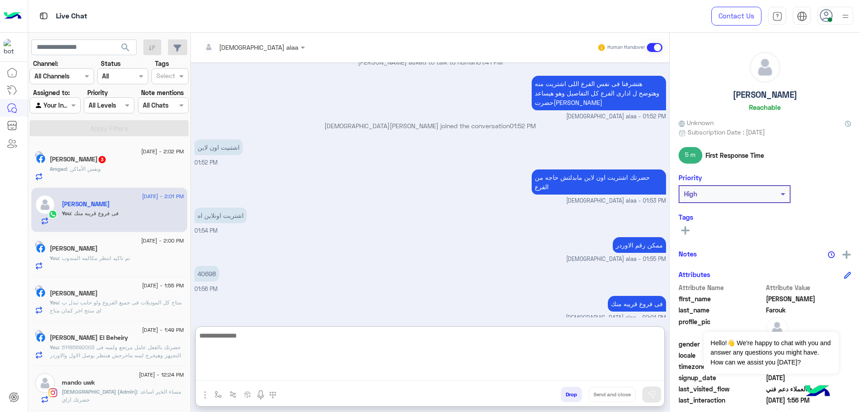
scroll to position [660, 0]
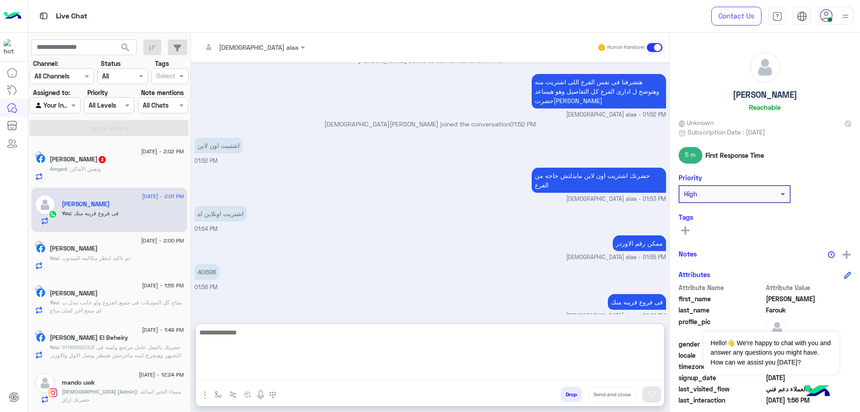
click at [133, 176] on div "Amgad : ونفس الأماكن" at bounding box center [117, 173] width 134 height 16
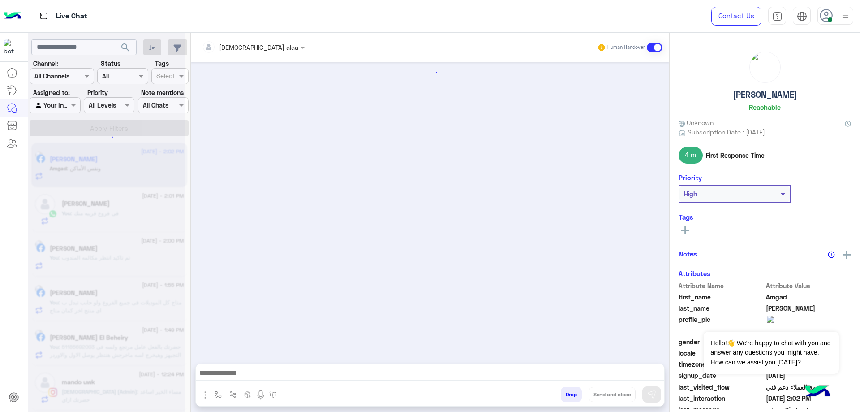
scroll to position [328, 0]
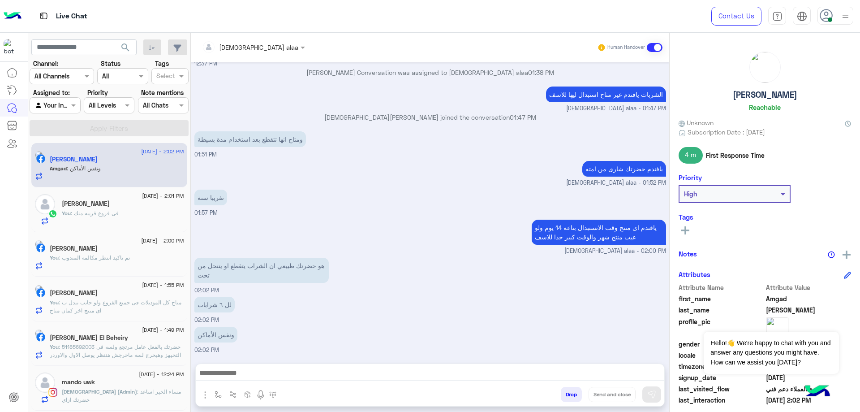
click at [263, 369] on textarea at bounding box center [430, 373] width 468 height 13
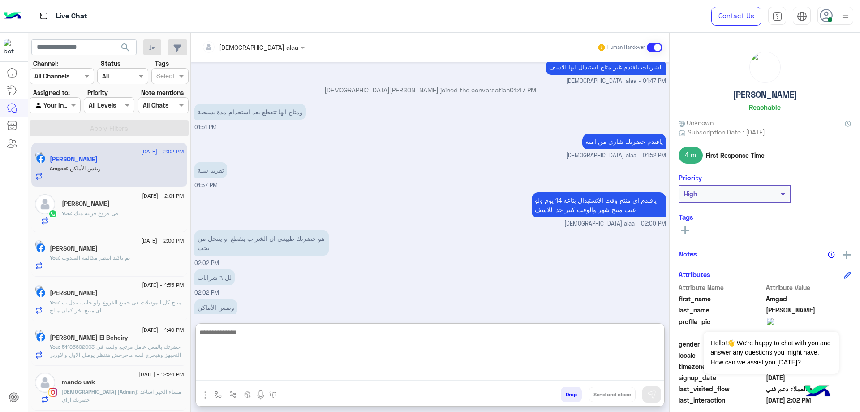
scroll to position [368, 0]
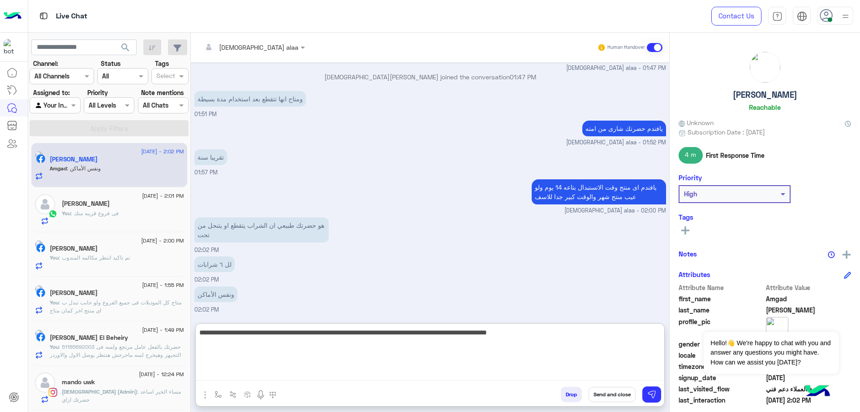
type textarea "**********"
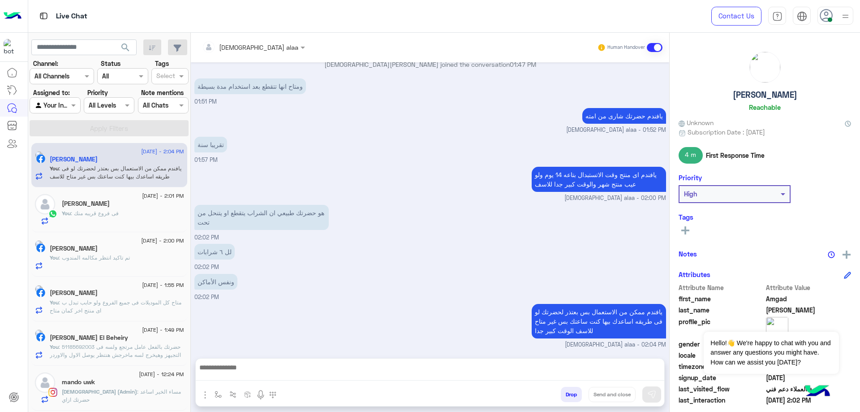
scroll to position [375, 0]
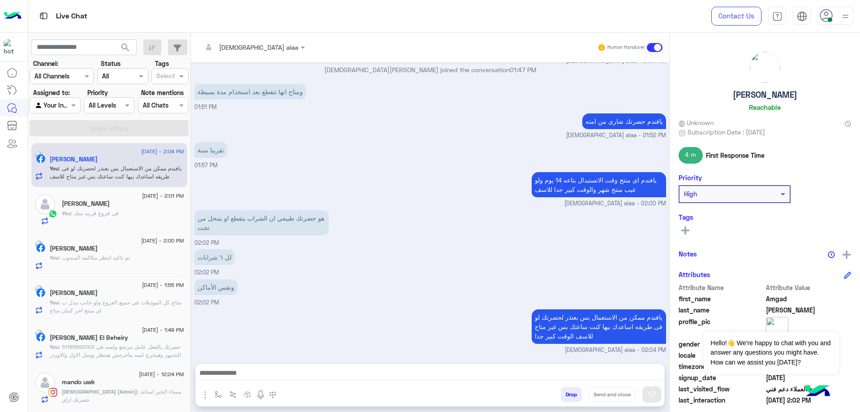
drag, startPoint x: 726, startPoint y: 100, endPoint x: 808, endPoint y: 97, distance: 82.0
click at [808, 97] on div "Amgad [PERSON_NAME]" at bounding box center [764, 82] width 172 height 63
copy h5 "[PERSON_NAME]"
click at [124, 396] on div "[DEMOGRAPHIC_DATA] (Admin) : مساء الخير اساعد حضرتك ازاي" at bounding box center [123, 395] width 122 height 16
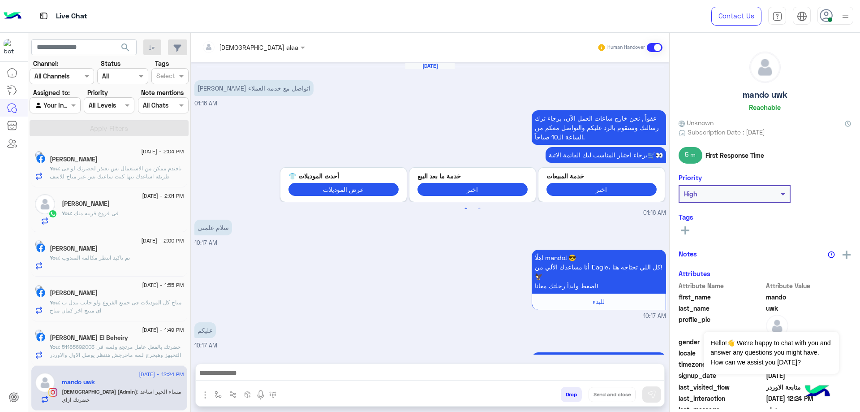
scroll to position [594, 0]
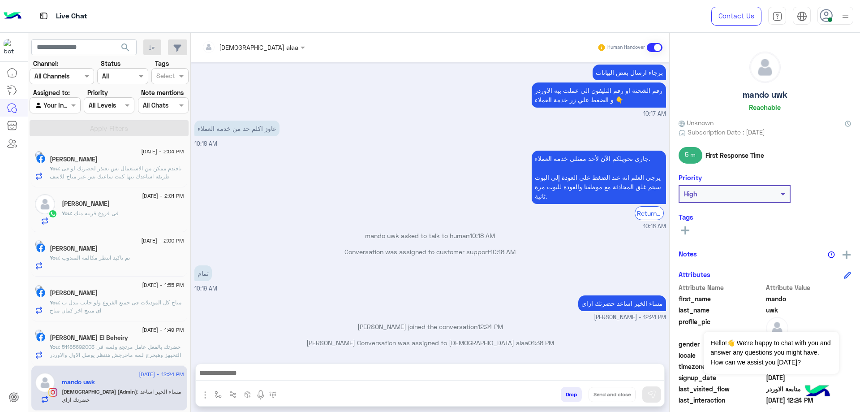
click at [118, 343] on p "You : 51185692003 حضرتك بالفعل عامل مرتجع ولسه فى التجيهز وهيخرج لسه ماخرجش هنت…" at bounding box center [117, 355] width 134 height 24
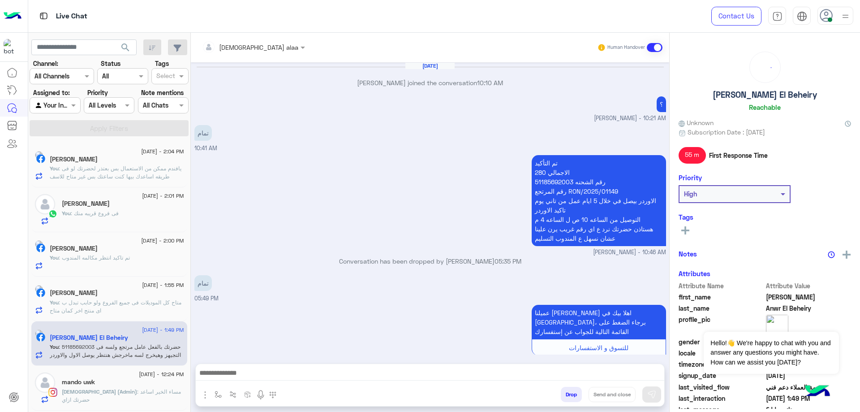
scroll to position [804, 0]
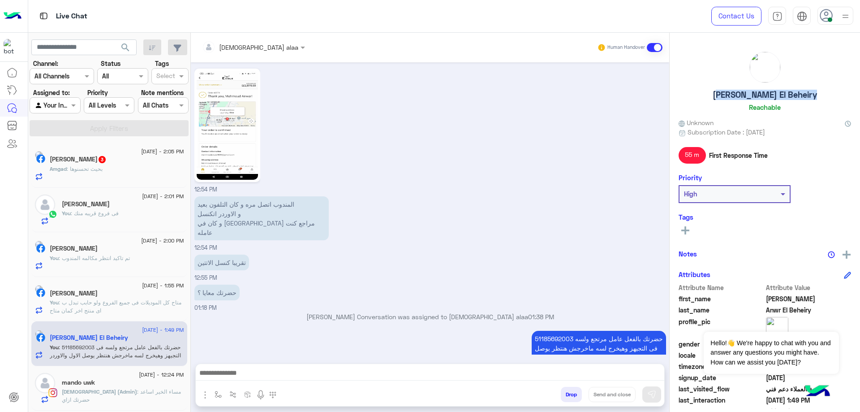
drag, startPoint x: 701, startPoint y: 95, endPoint x: 818, endPoint y: 95, distance: 117.3
click at [818, 95] on div "[PERSON_NAME] El Beheiry Reachable" at bounding box center [764, 82] width 172 height 63
copy h5 "[PERSON_NAME] El Beheiry"
click at [116, 304] on span ": متاح كل الموديلات فى جميع الفروع ولو حابب تبدل ب اى منتج اخر كمان متاح" at bounding box center [116, 306] width 132 height 15
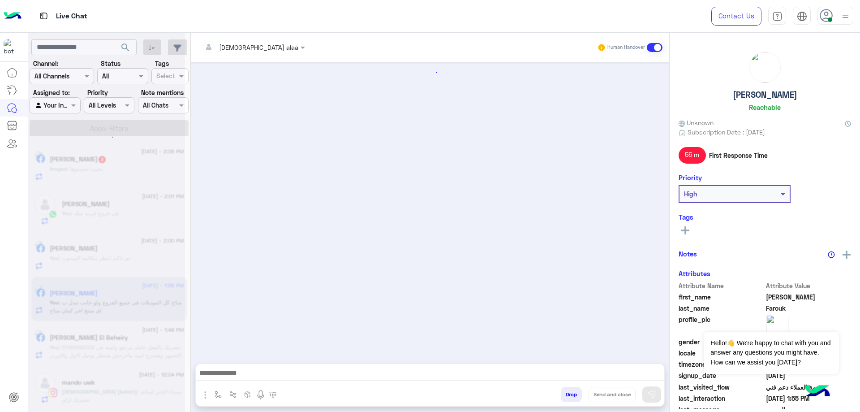
scroll to position [610, 0]
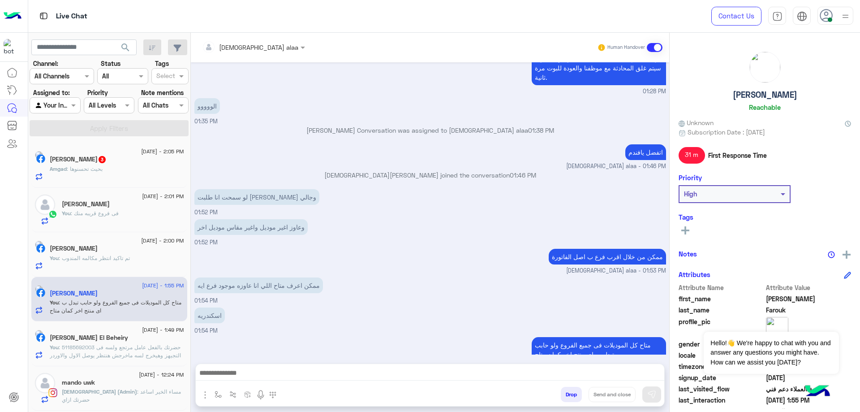
click at [134, 268] on div "You : تم تاكيد انتظر مكالمه المندوب" at bounding box center [117, 262] width 134 height 16
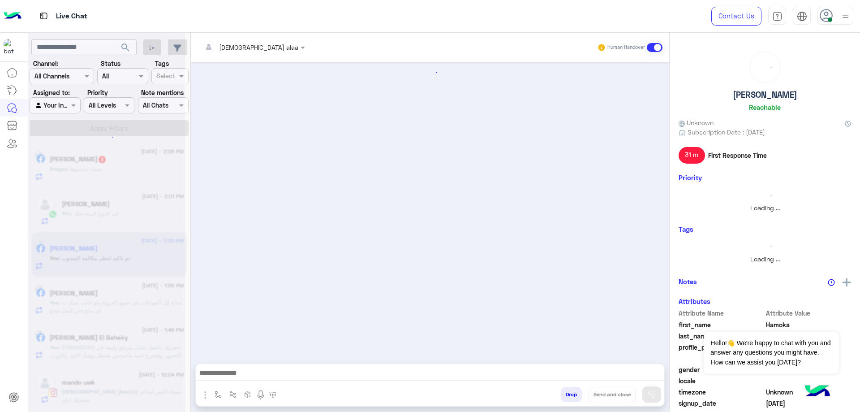
scroll to position [490, 0]
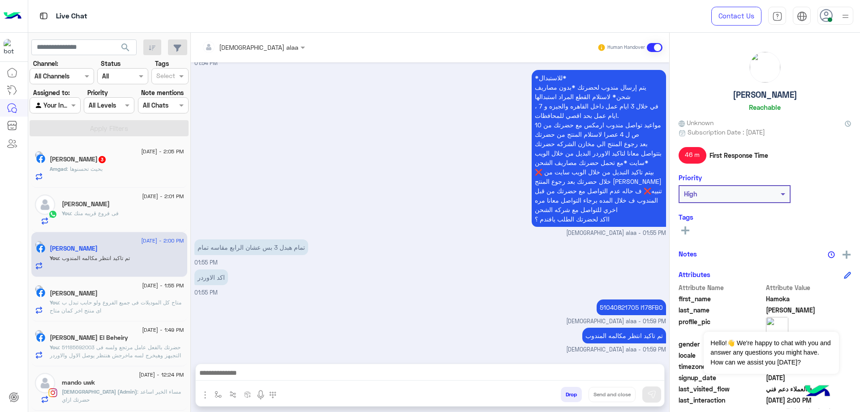
click at [126, 209] on div "[PERSON_NAME]" at bounding box center [123, 204] width 122 height 9
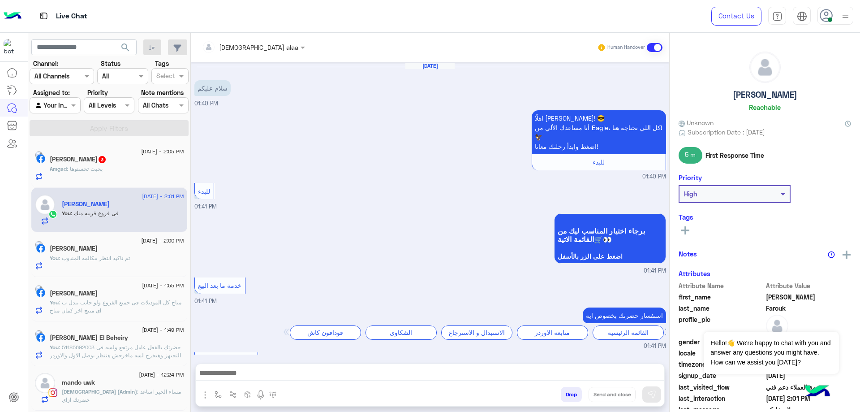
scroll to position [587, 0]
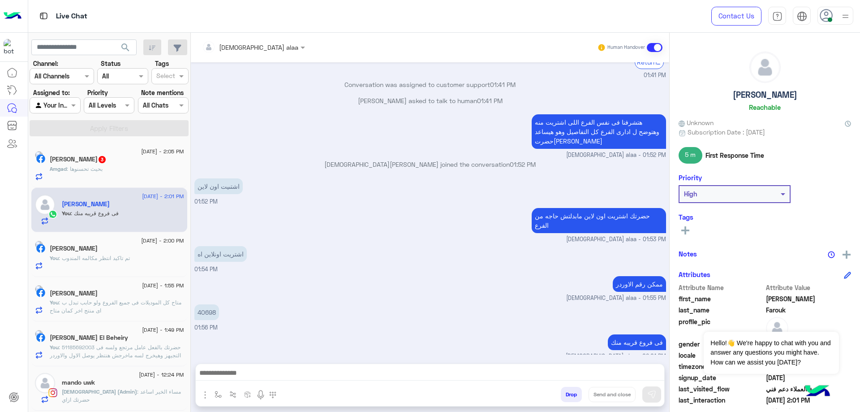
click at [139, 173] on div "Amgad : بحيث تحسنوها" at bounding box center [117, 173] width 134 height 16
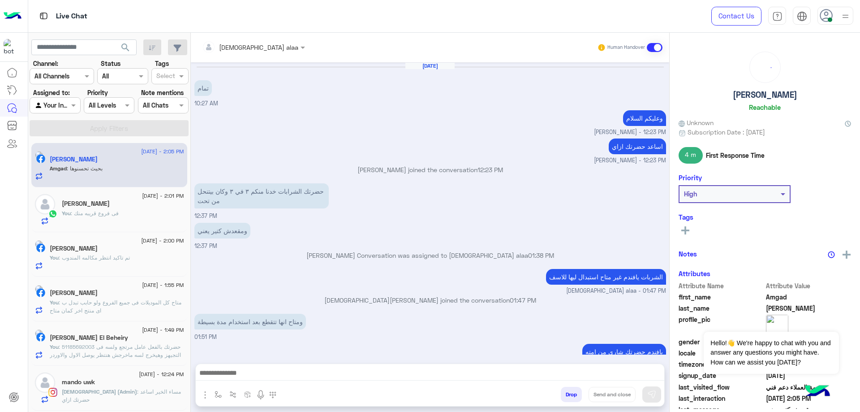
scroll to position [329, 0]
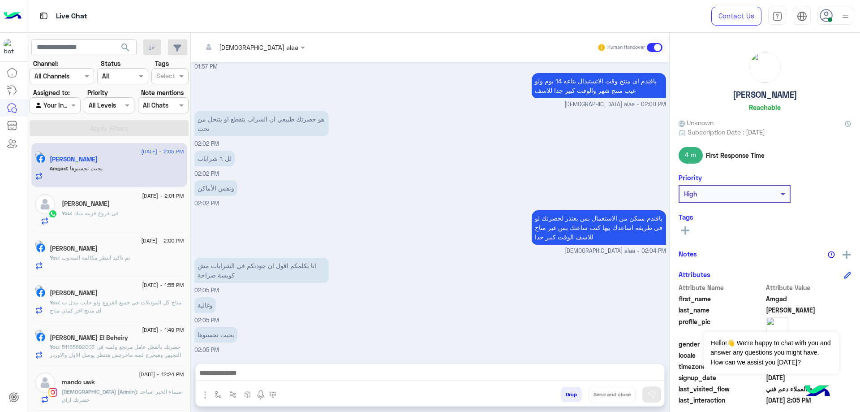
click at [300, 373] on textarea at bounding box center [430, 373] width 468 height 13
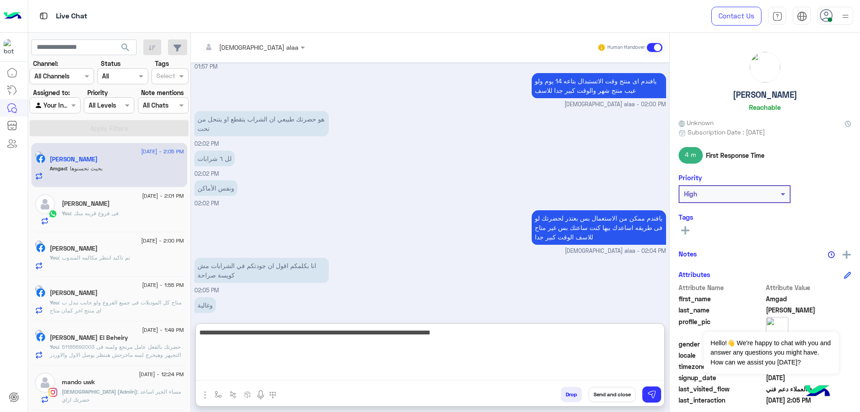
type textarea "**********"
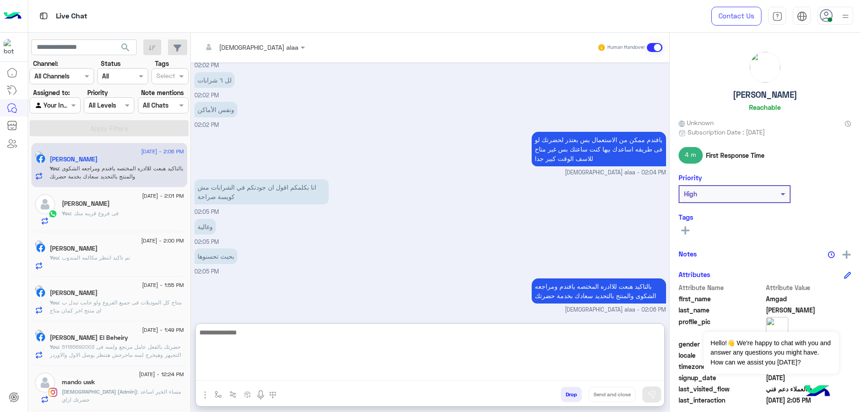
click at [237, 49] on div at bounding box center [253, 47] width 112 height 10
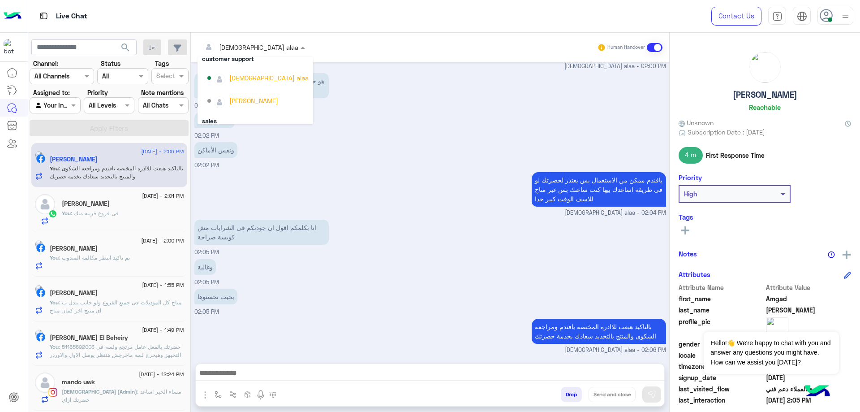
scroll to position [0, 0]
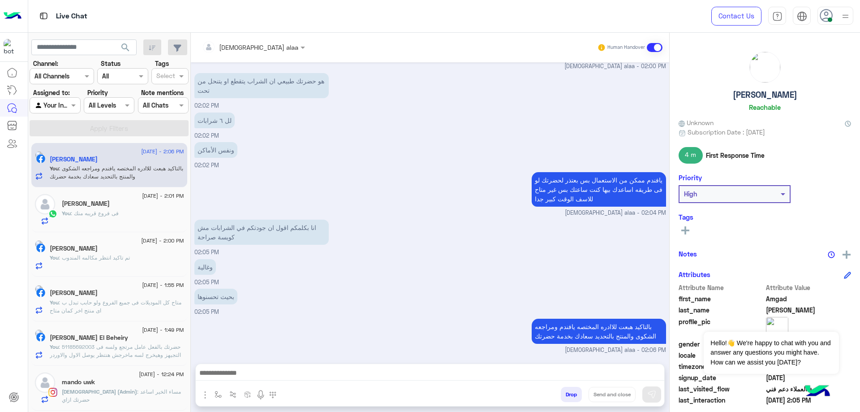
click at [327, 148] on div "ونفس الأماكن 02:02 PM" at bounding box center [430, 155] width 472 height 30
click at [118, 386] on div "mando uwk" at bounding box center [123, 382] width 122 height 9
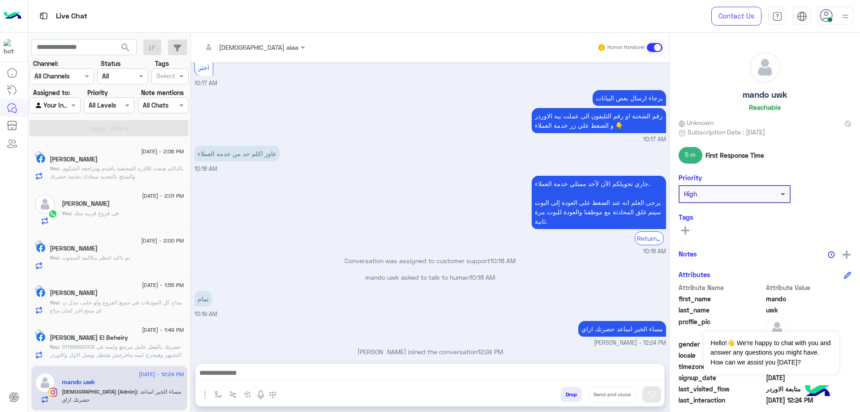
scroll to position [1754, 0]
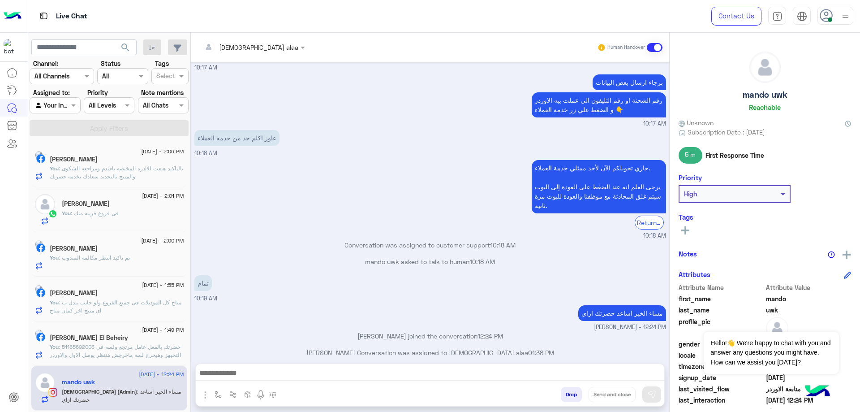
click at [563, 395] on button "Drop" at bounding box center [571, 393] width 21 height 15
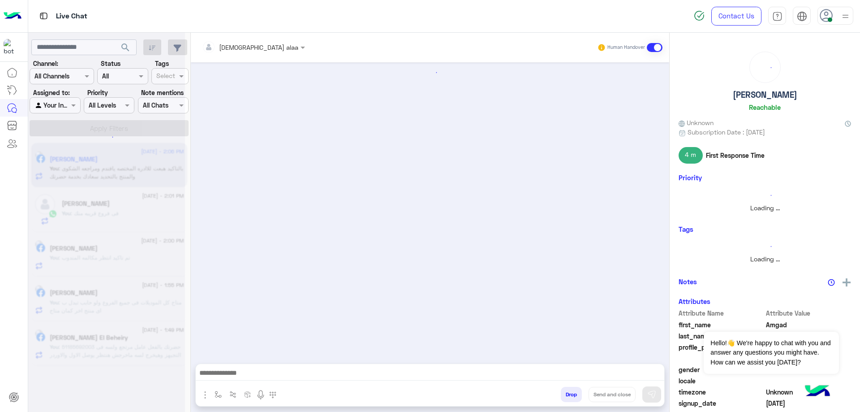
scroll to position [337, 0]
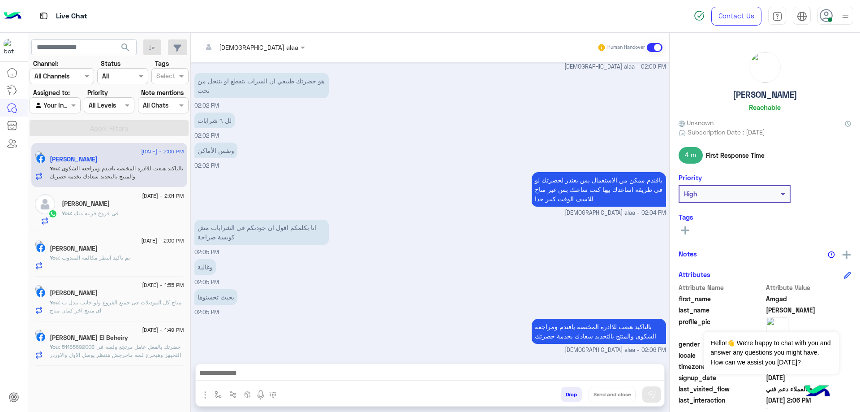
click at [149, 253] on div "[PERSON_NAME]" at bounding box center [117, 248] width 134 height 9
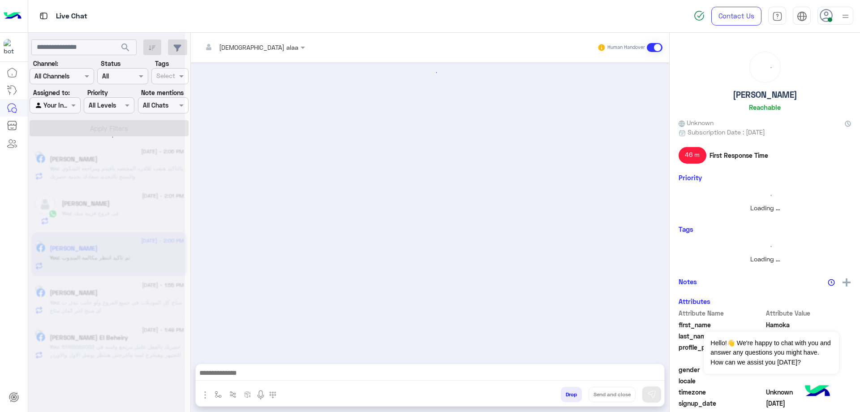
scroll to position [490, 0]
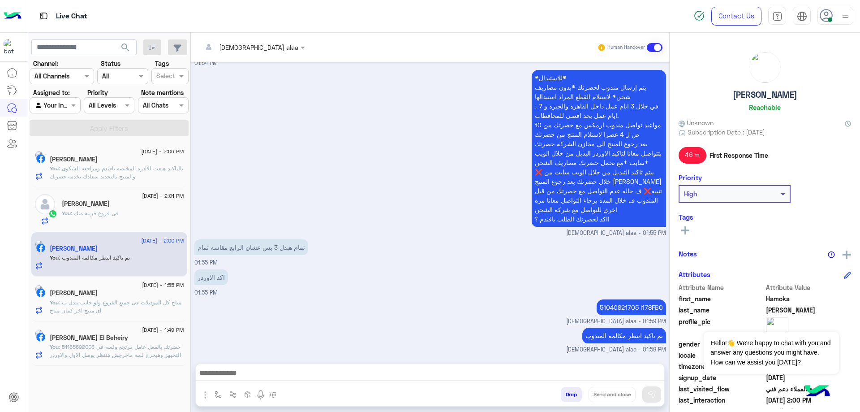
click at [567, 401] on button "Drop" at bounding box center [571, 393] width 21 height 15
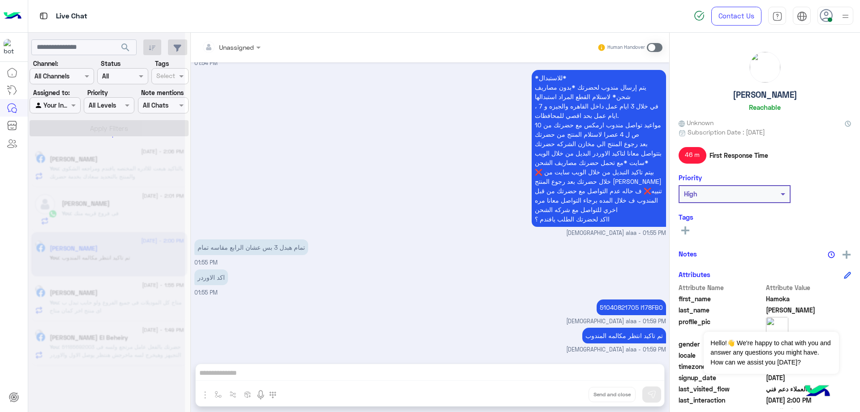
scroll to position [506, 0]
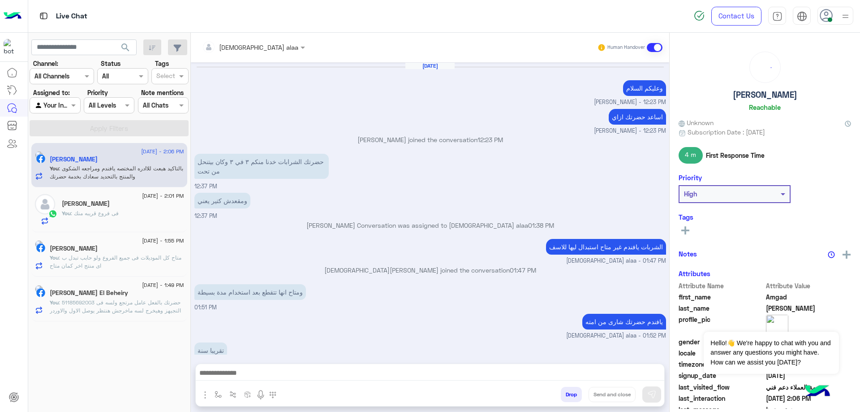
scroll to position [337, 0]
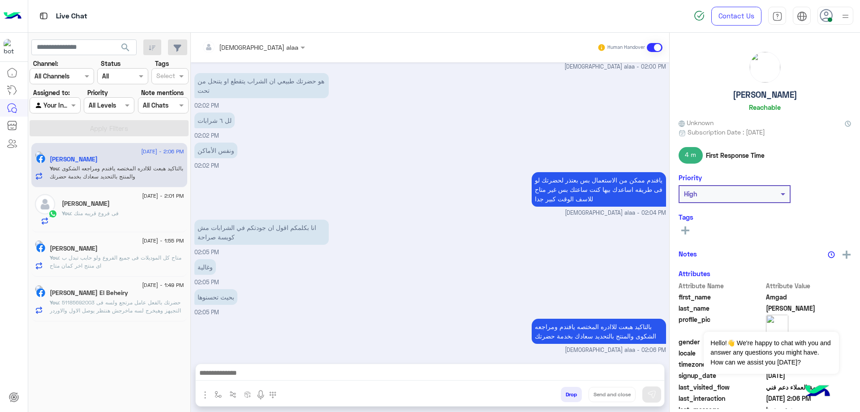
click at [137, 265] on p "You : متاح كل الموديلات فى جميع الفروع ولو حابب تبدل ب اى منتج اخر كمان متاح" at bounding box center [117, 261] width 134 height 16
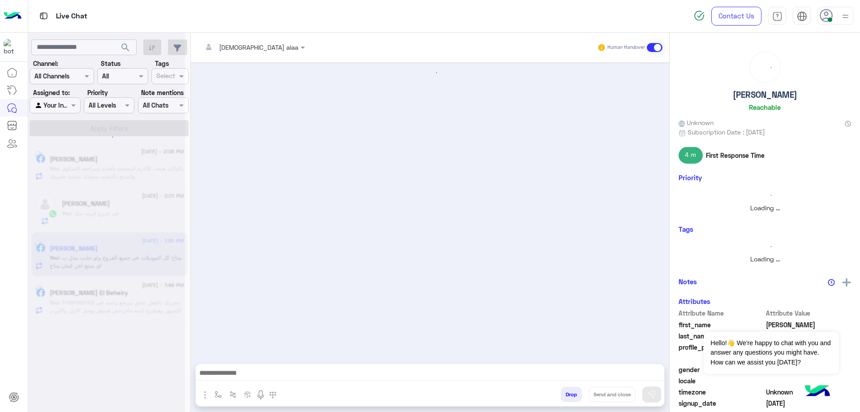
scroll to position [610, 0]
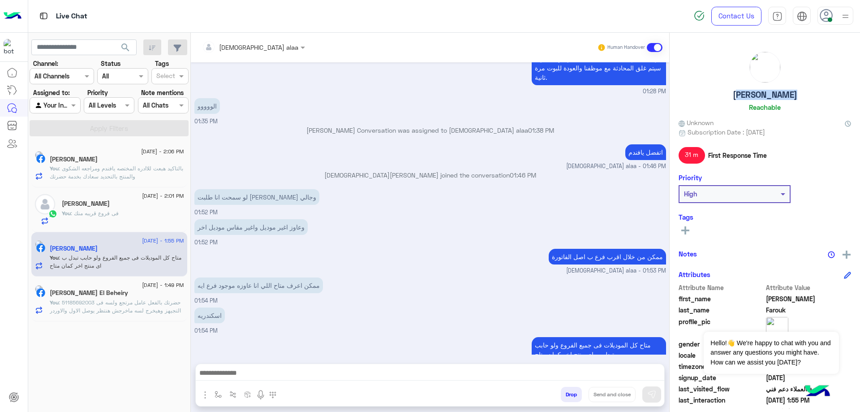
drag, startPoint x: 728, startPoint y: 95, endPoint x: 793, endPoint y: 102, distance: 66.2
click at [793, 102] on div "[PERSON_NAME]" at bounding box center [764, 82] width 172 height 63
copy h5 "[PERSON_NAME]"
click at [565, 395] on button "Drop" at bounding box center [571, 393] width 21 height 15
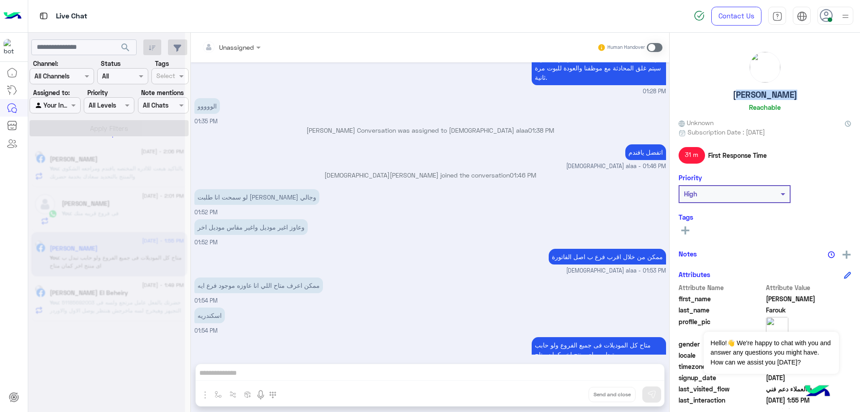
scroll to position [626, 0]
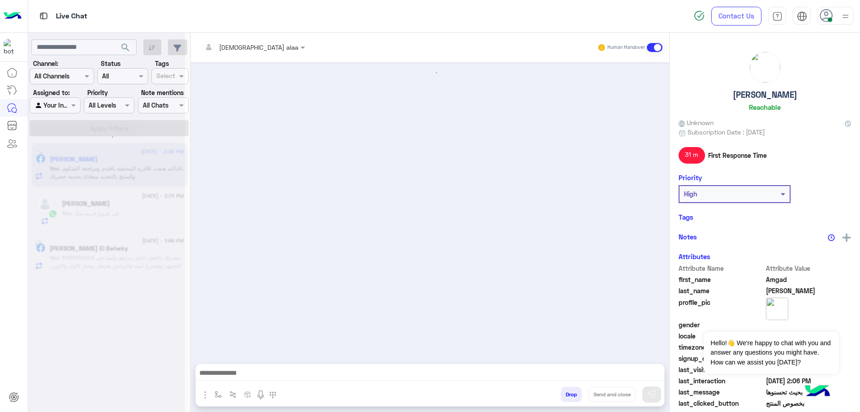
scroll to position [337, 0]
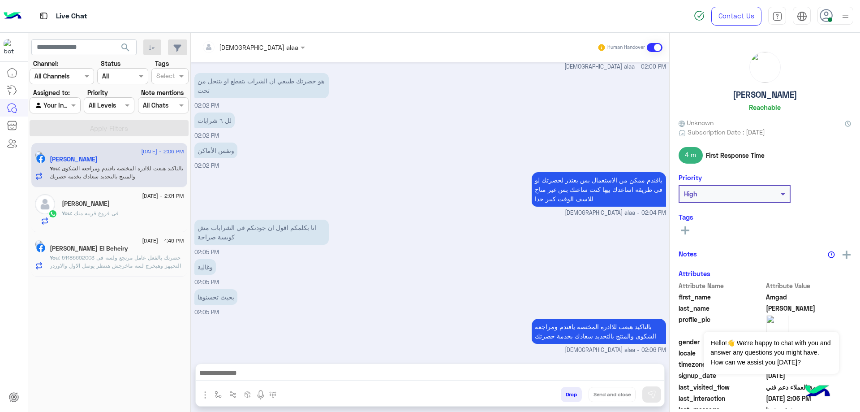
click at [120, 258] on span ": 51185692003 حضرتك بالفعل عامل مرتجع ولسه فى التجيهز وهيخرج لسه ماخرجش هنتظر ي…" at bounding box center [115, 265] width 131 height 23
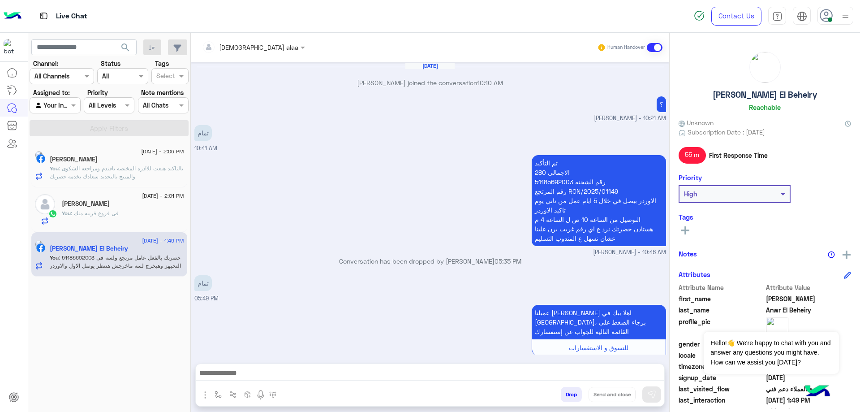
scroll to position [804, 0]
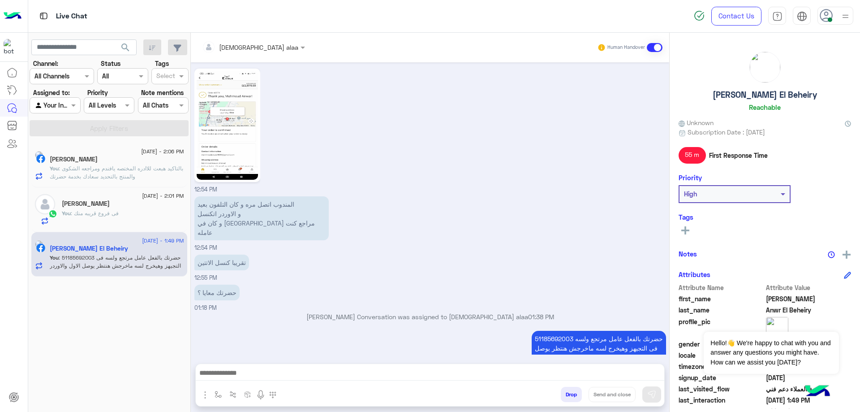
click at [568, 397] on button "Drop" at bounding box center [571, 393] width 21 height 15
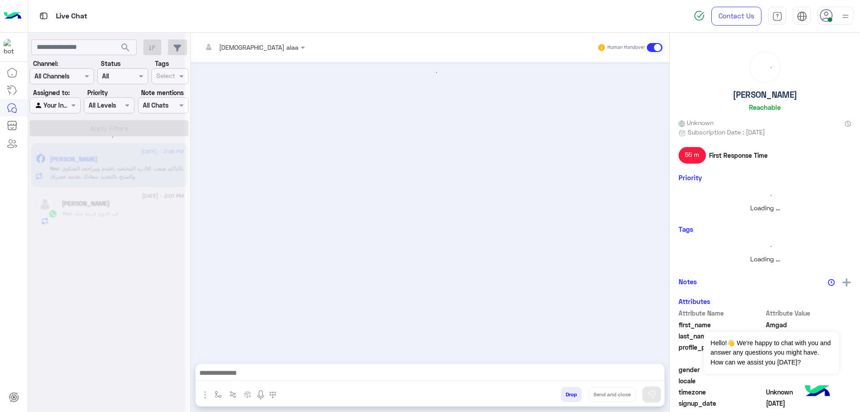
scroll to position [337, 0]
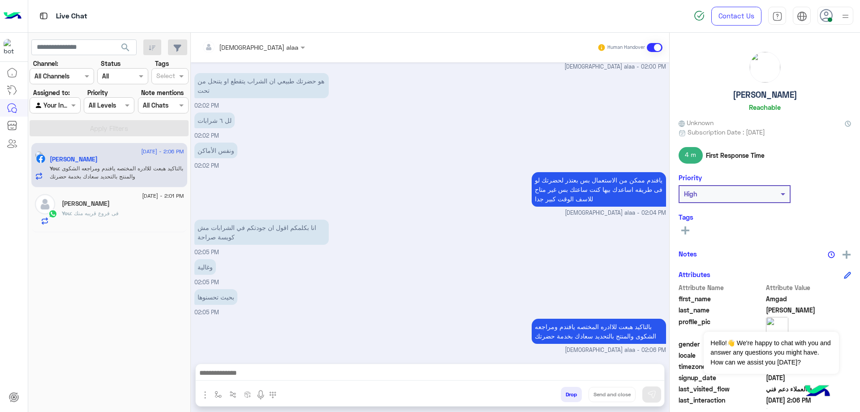
click at [574, 394] on button "Drop" at bounding box center [571, 393] width 21 height 15
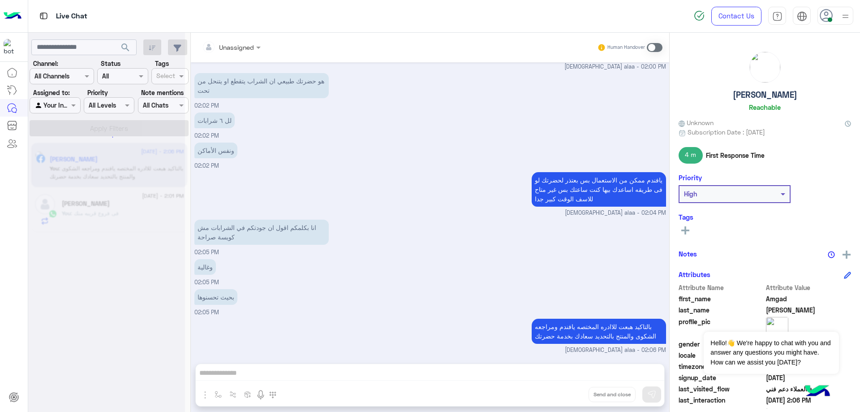
scroll to position [353, 0]
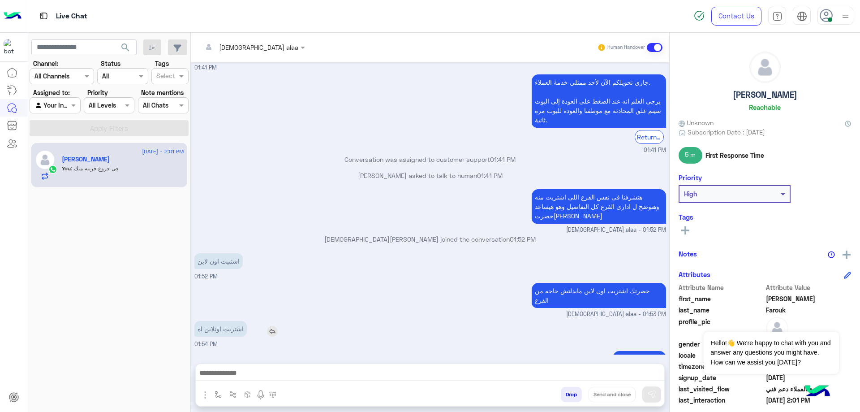
scroll to position [587, 0]
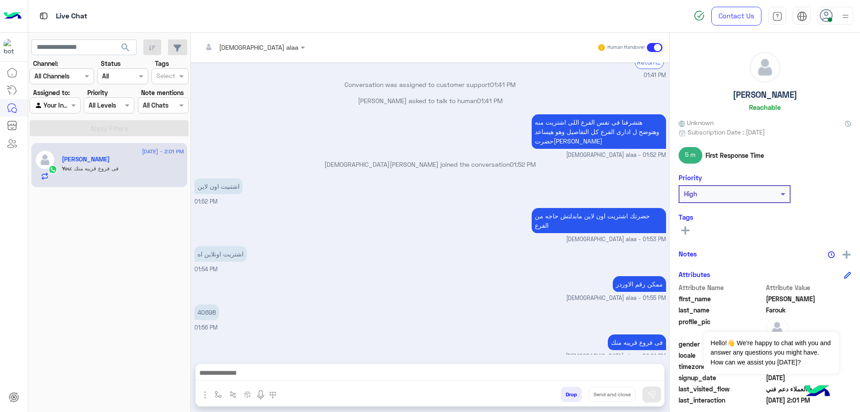
click at [830, 17] on icon at bounding box center [825, 15] width 13 height 13
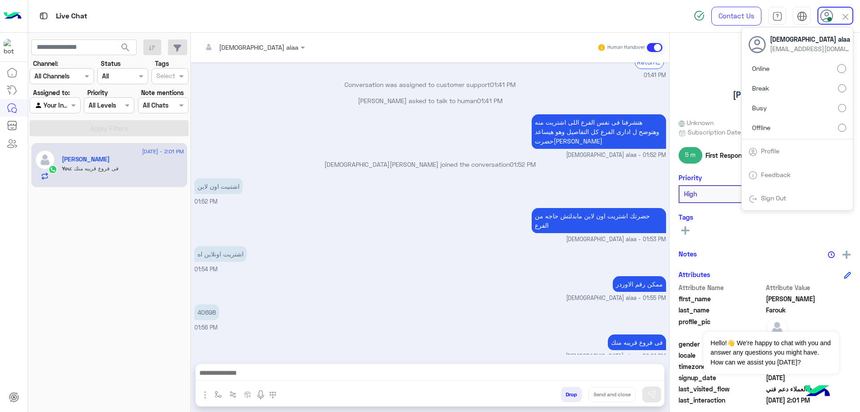
click at [812, 126] on label "Offline" at bounding box center [797, 127] width 98 height 16
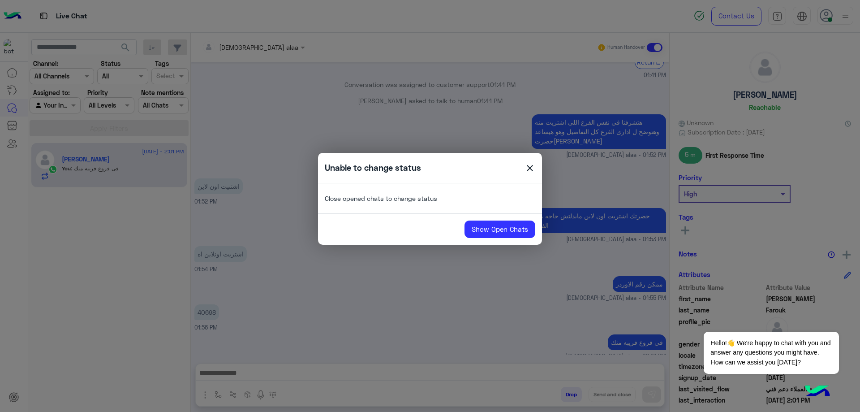
click at [536, 166] on div "Unable to change status close" at bounding box center [430, 167] width 224 height 17
click at [519, 173] on div "Unable to change status close" at bounding box center [430, 167] width 224 height 17
click at [528, 167] on span "close" at bounding box center [529, 169] width 11 height 13
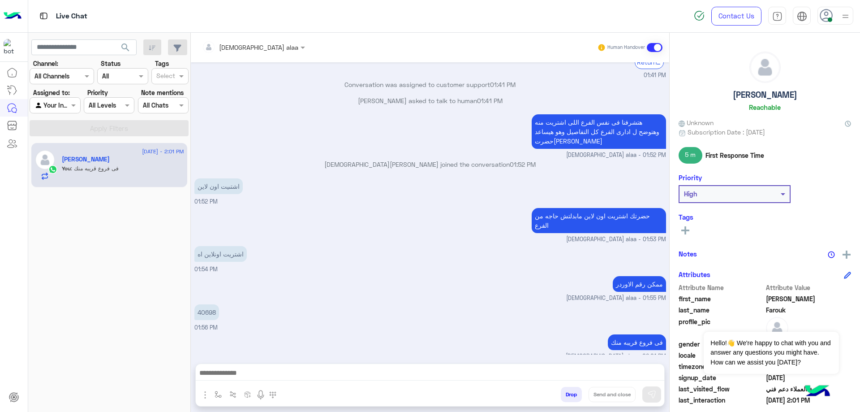
click at [247, 50] on div at bounding box center [253, 47] width 112 height 10
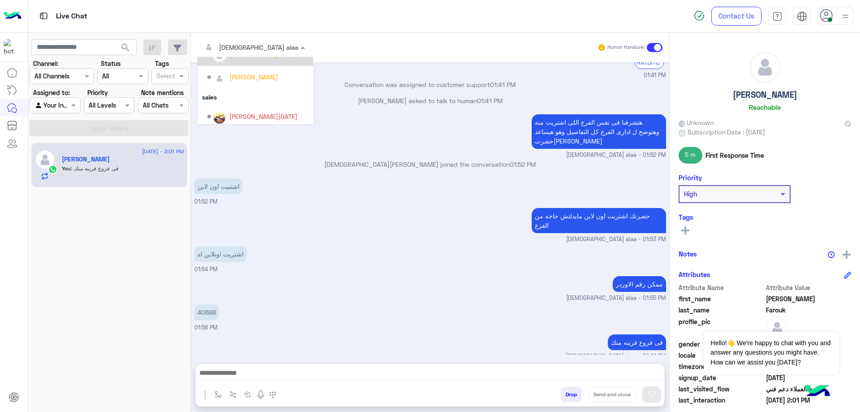
scroll to position [75, 0]
click at [265, 61] on div "[PERSON_NAME]" at bounding box center [257, 56] width 101 height 16
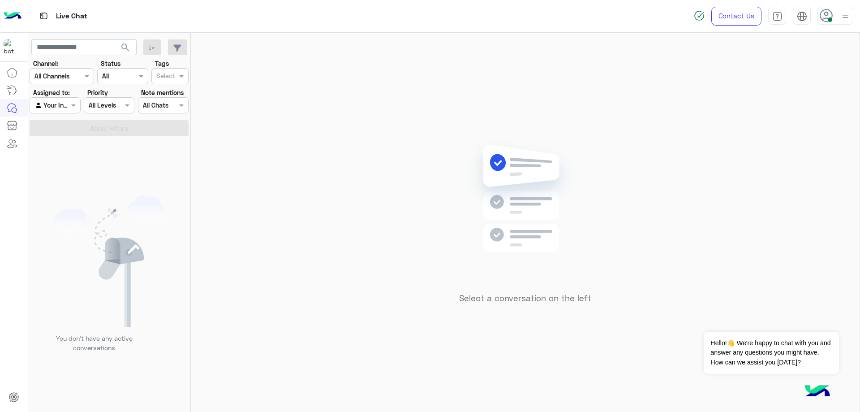
click at [819, 22] on icon at bounding box center [825, 15] width 13 height 13
click at [788, 129] on label "Offline" at bounding box center [797, 127] width 98 height 16
